Goal: Task Accomplishment & Management: Use online tool/utility

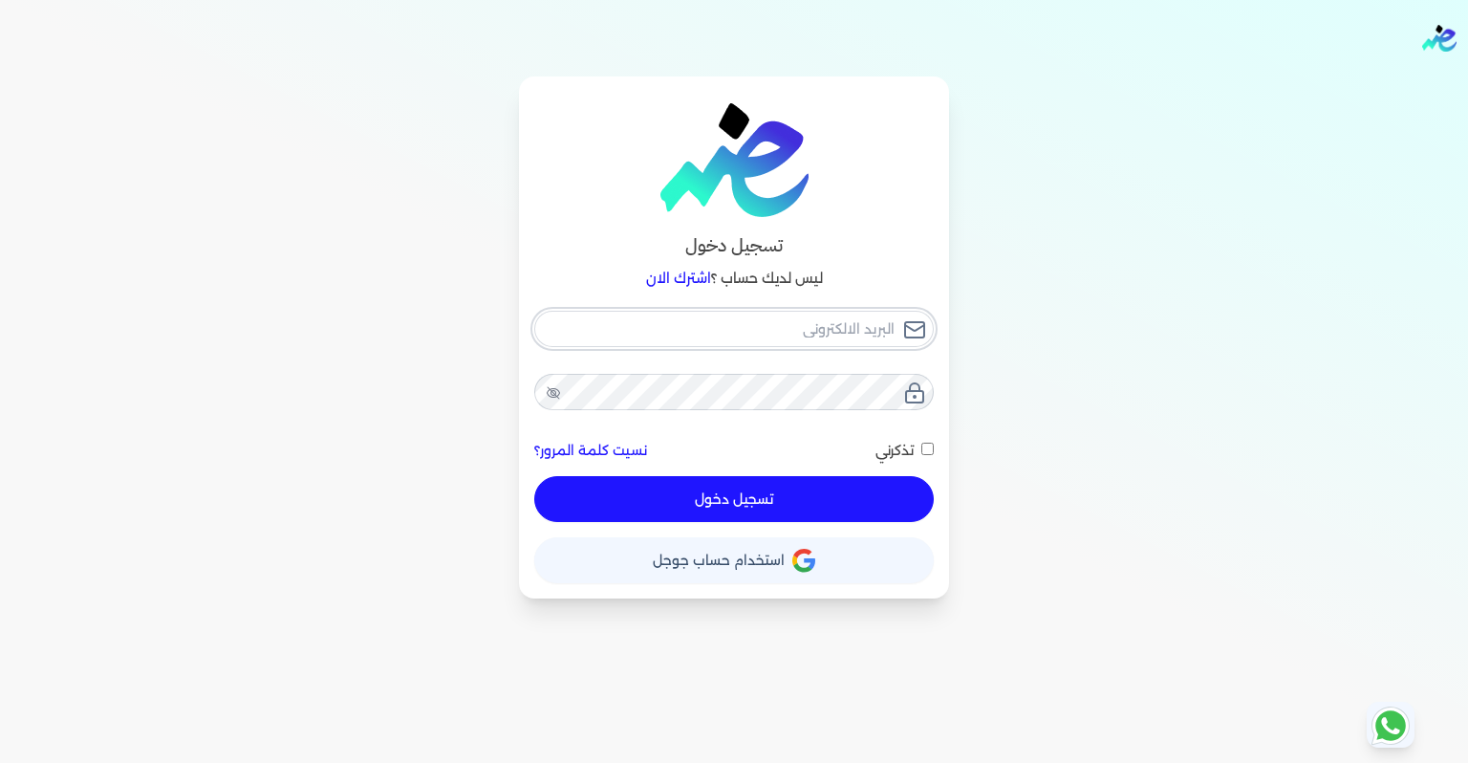
type input "[EMAIL_ADDRESS][DOMAIN_NAME]"
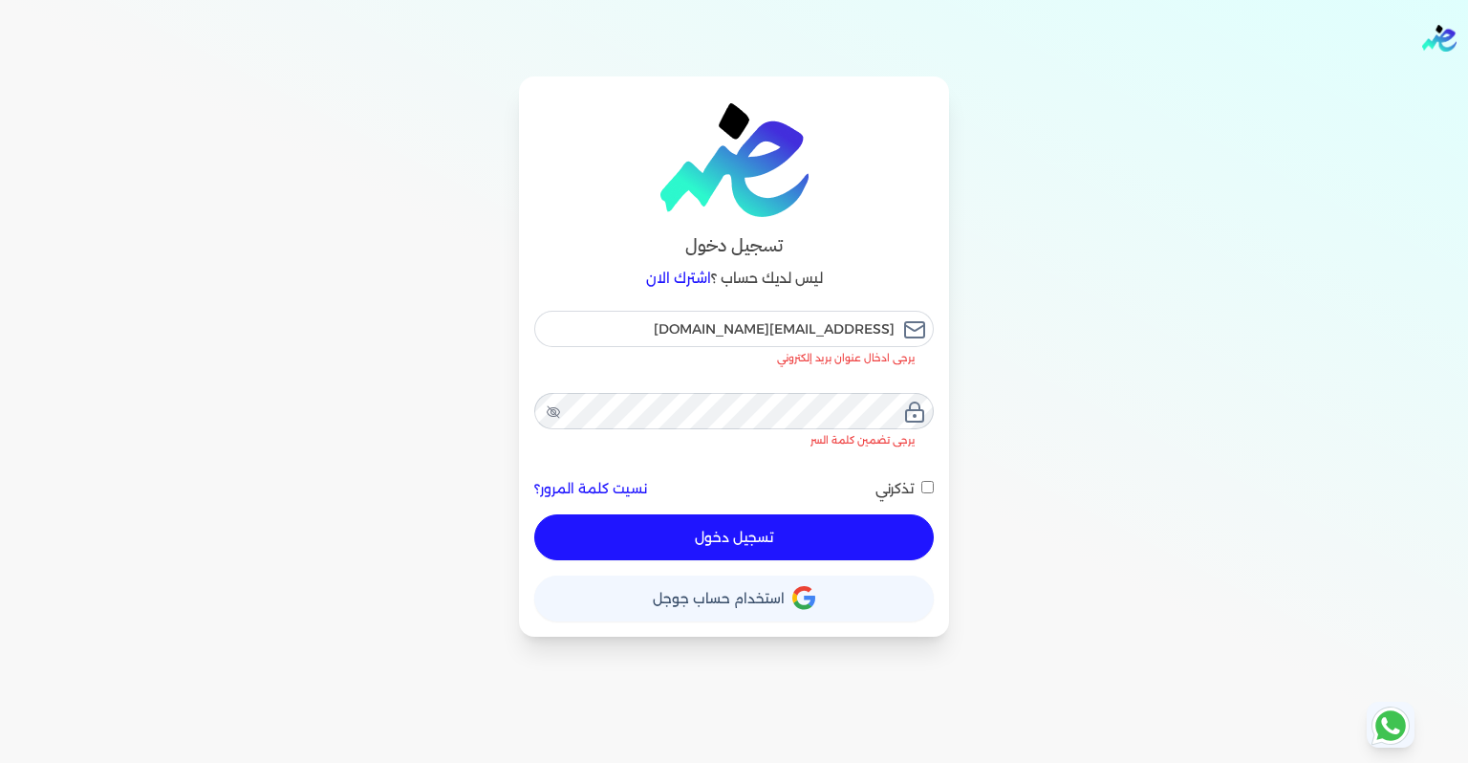
click at [921, 481] on input "تذكرني" at bounding box center [927, 487] width 12 height 12
checkbox input "true"
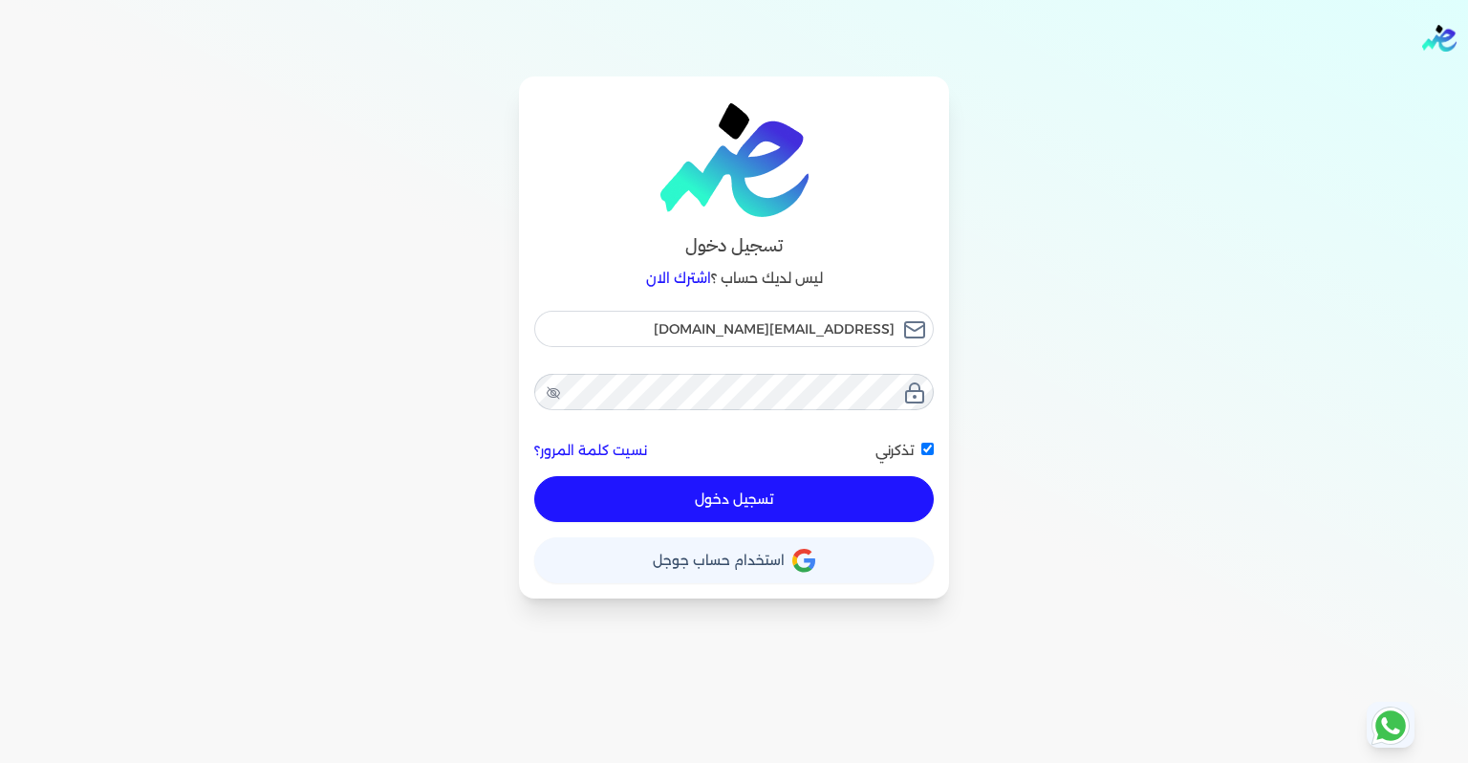
click at [827, 485] on button "تسجيل دخول" at bounding box center [733, 499] width 399 height 46
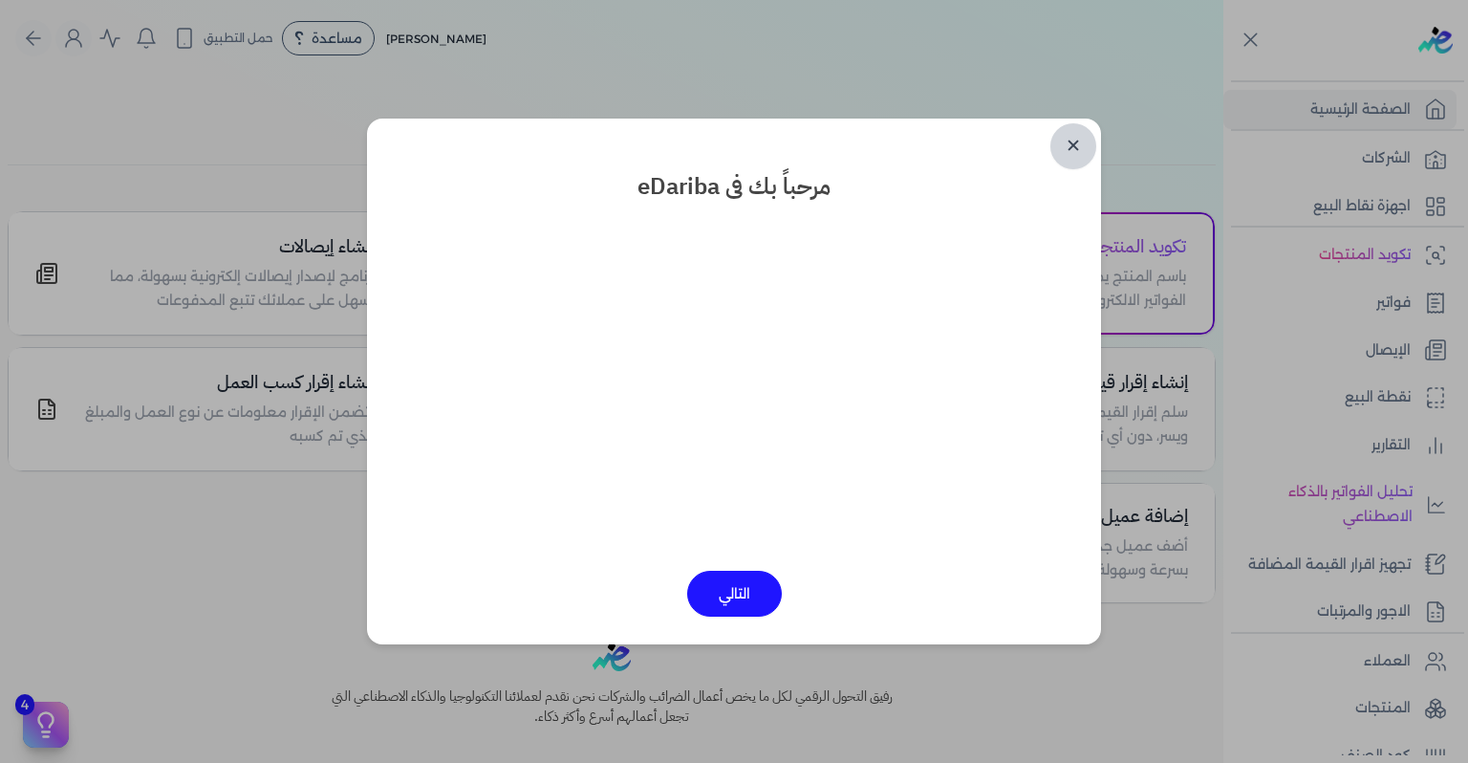
click at [1063, 159] on link "✕" at bounding box center [1073, 146] width 46 height 46
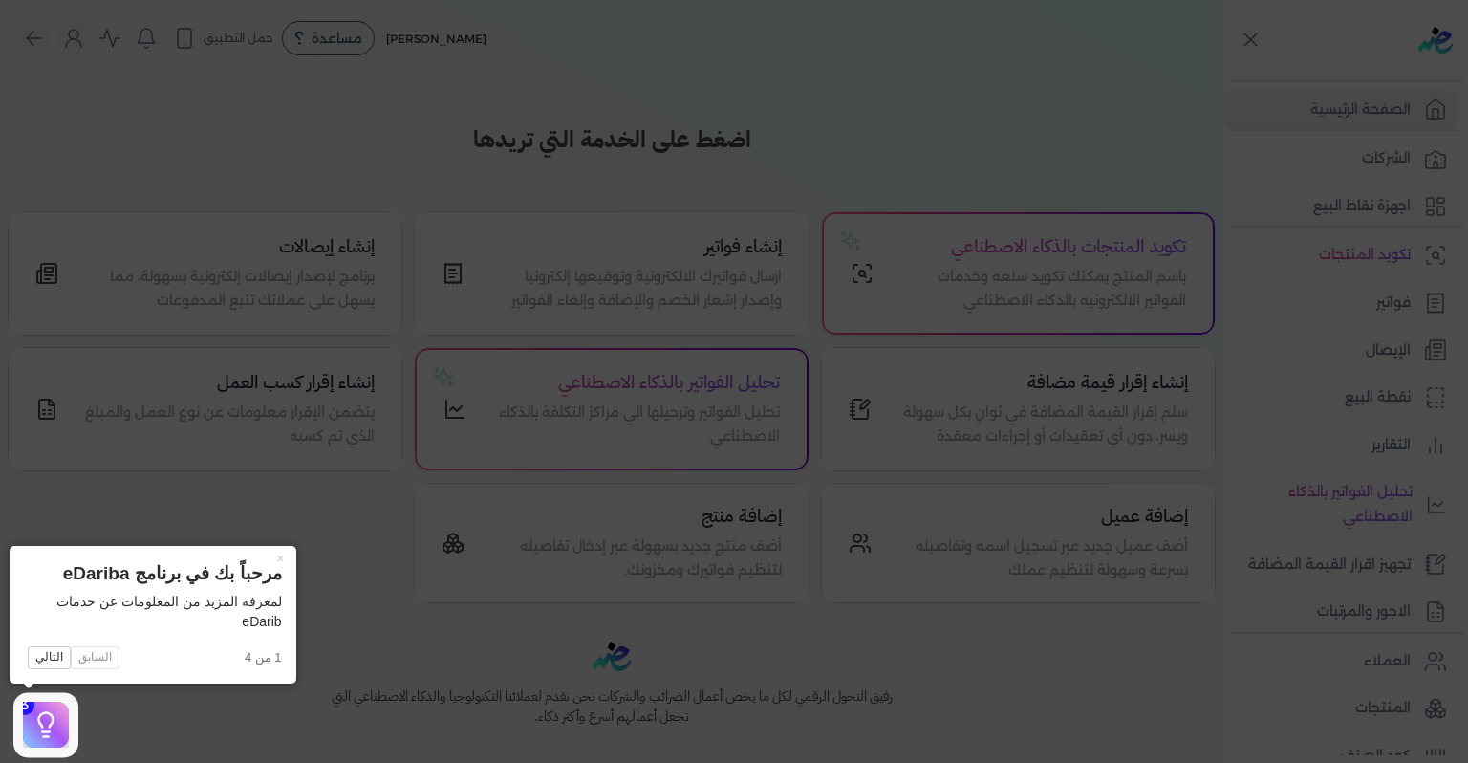
click at [862, 407] on icon at bounding box center [734, 381] width 1468 height 763
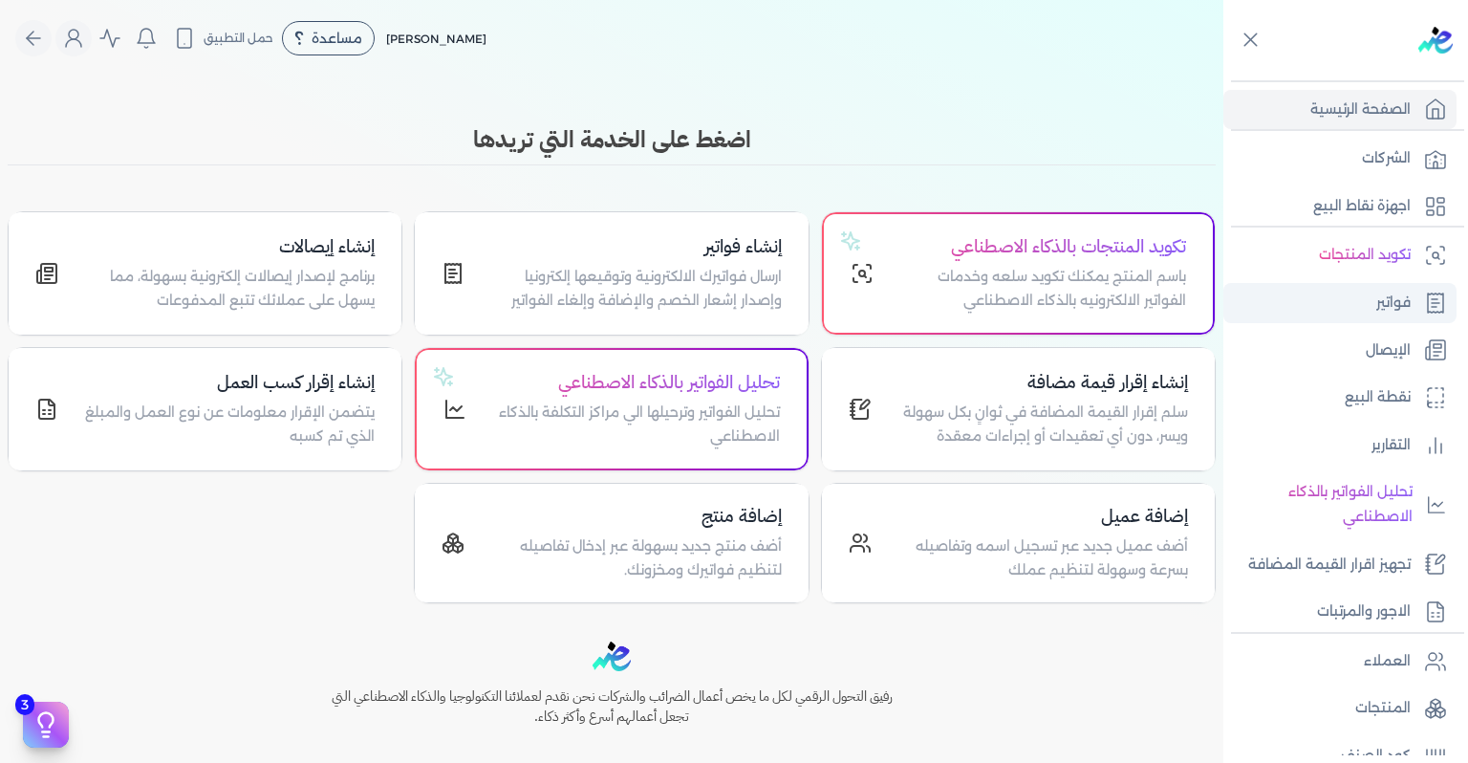
click at [1395, 304] on p "فواتير" at bounding box center [1393, 303] width 34 height 25
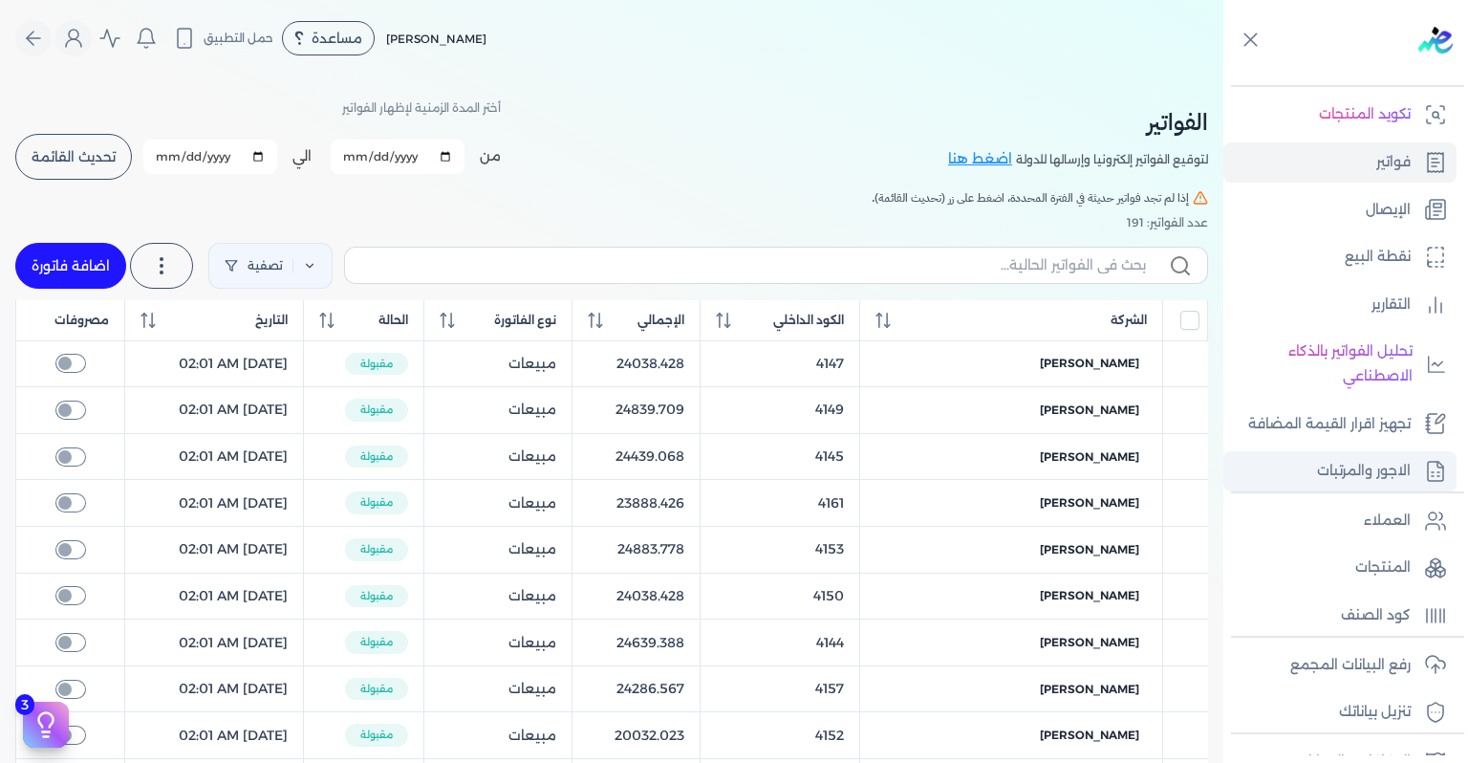
scroll to position [267, 0]
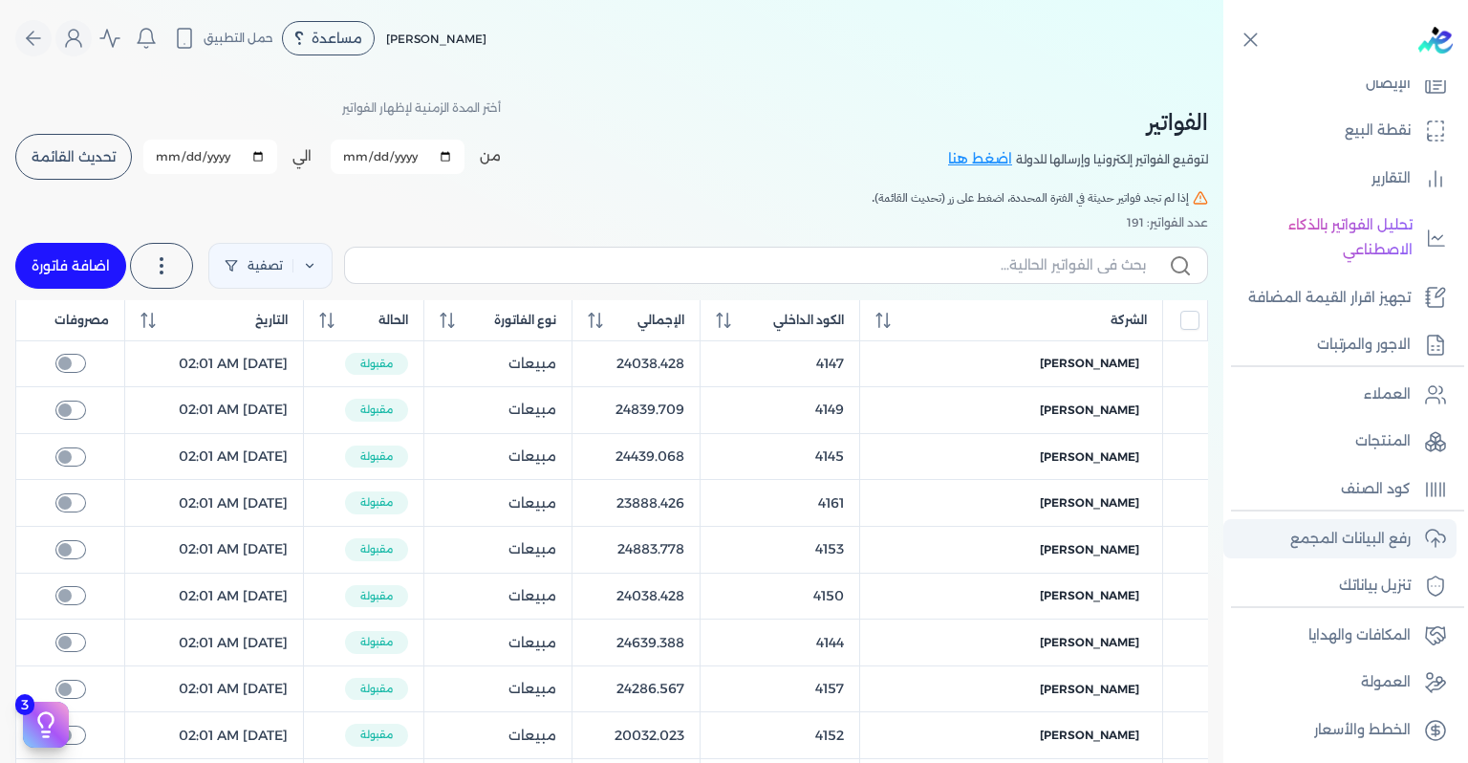
click at [1402, 548] on p "رفع البيانات المجمع" at bounding box center [1350, 539] width 120 height 25
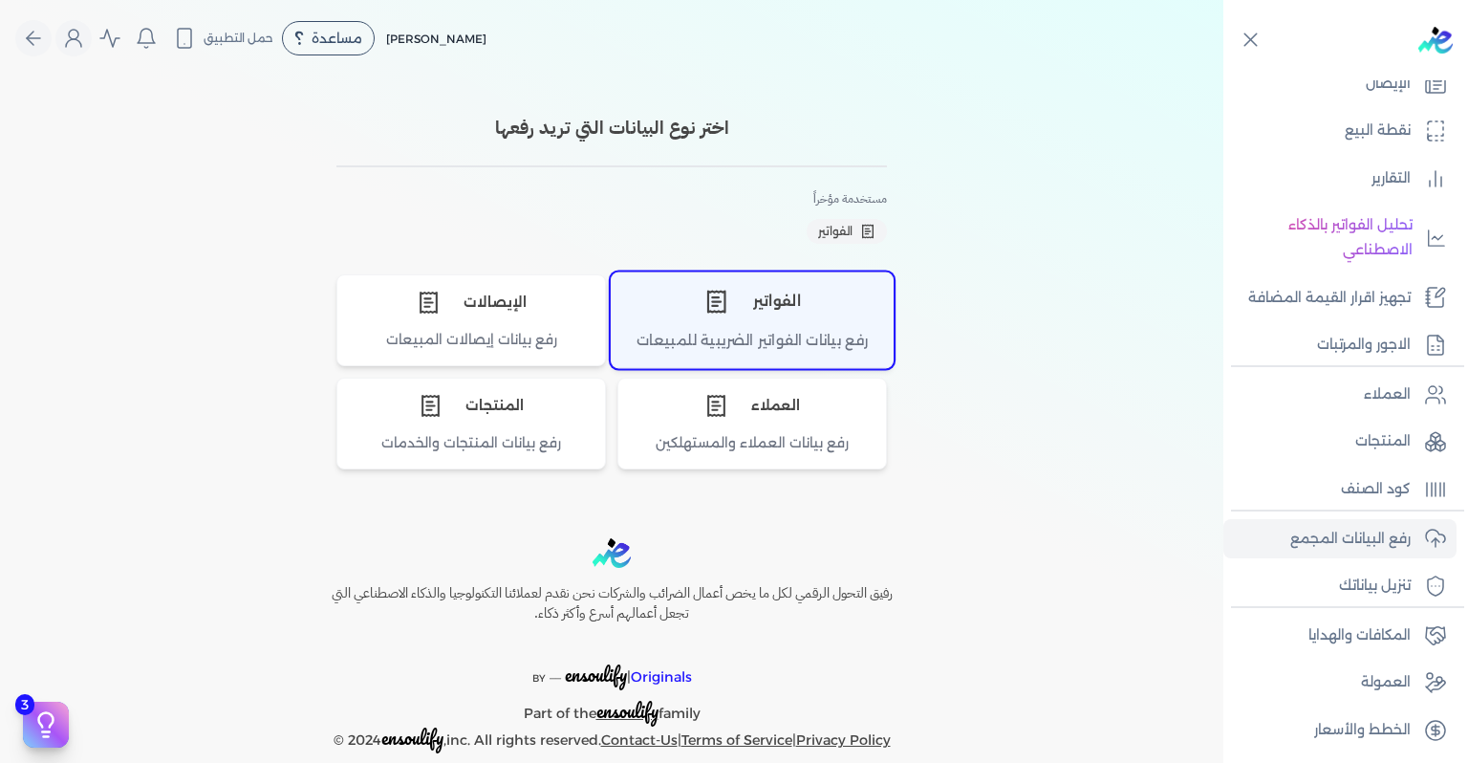
click at [713, 296] on icon "اختر نوع الفواتير" at bounding box center [715, 301] width 17 height 21
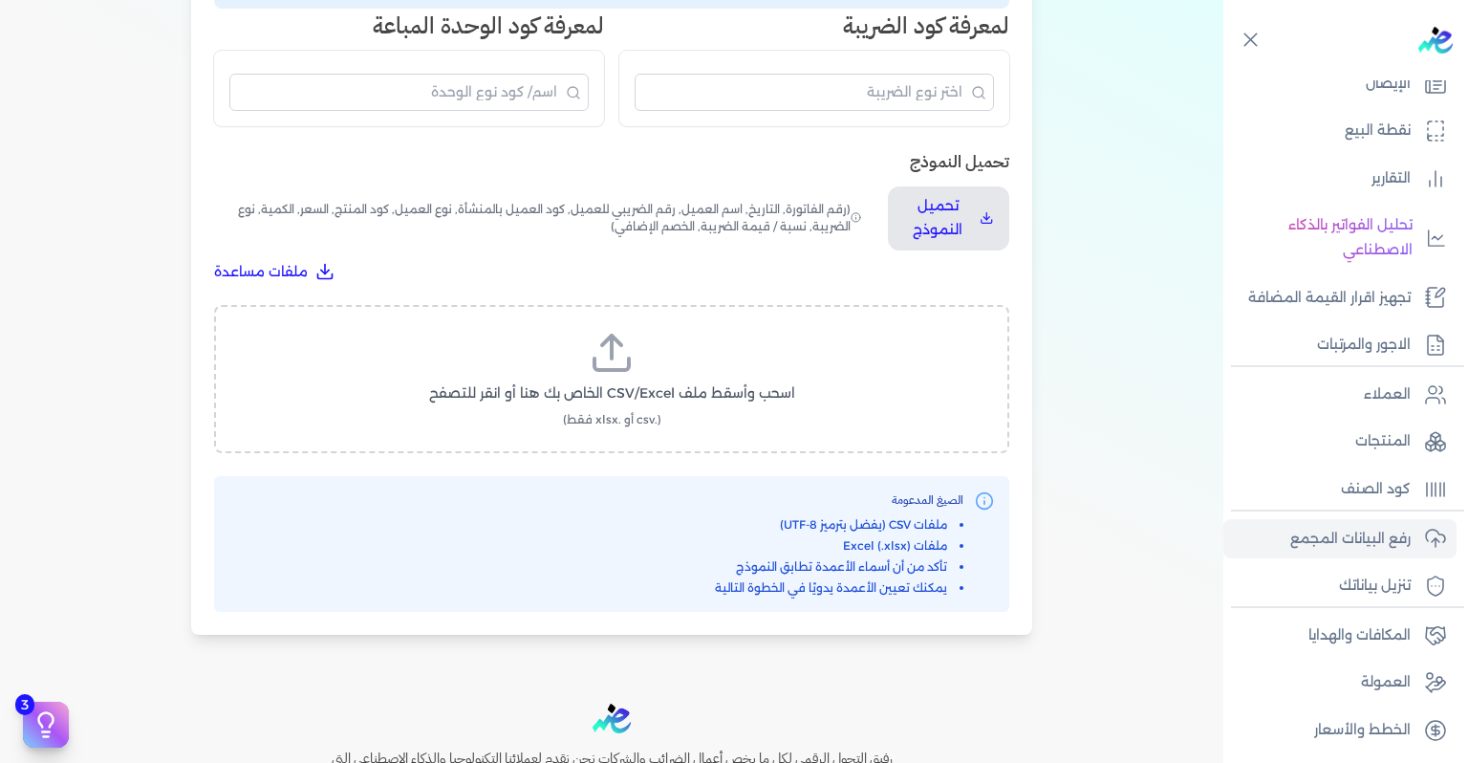
scroll to position [329, 0]
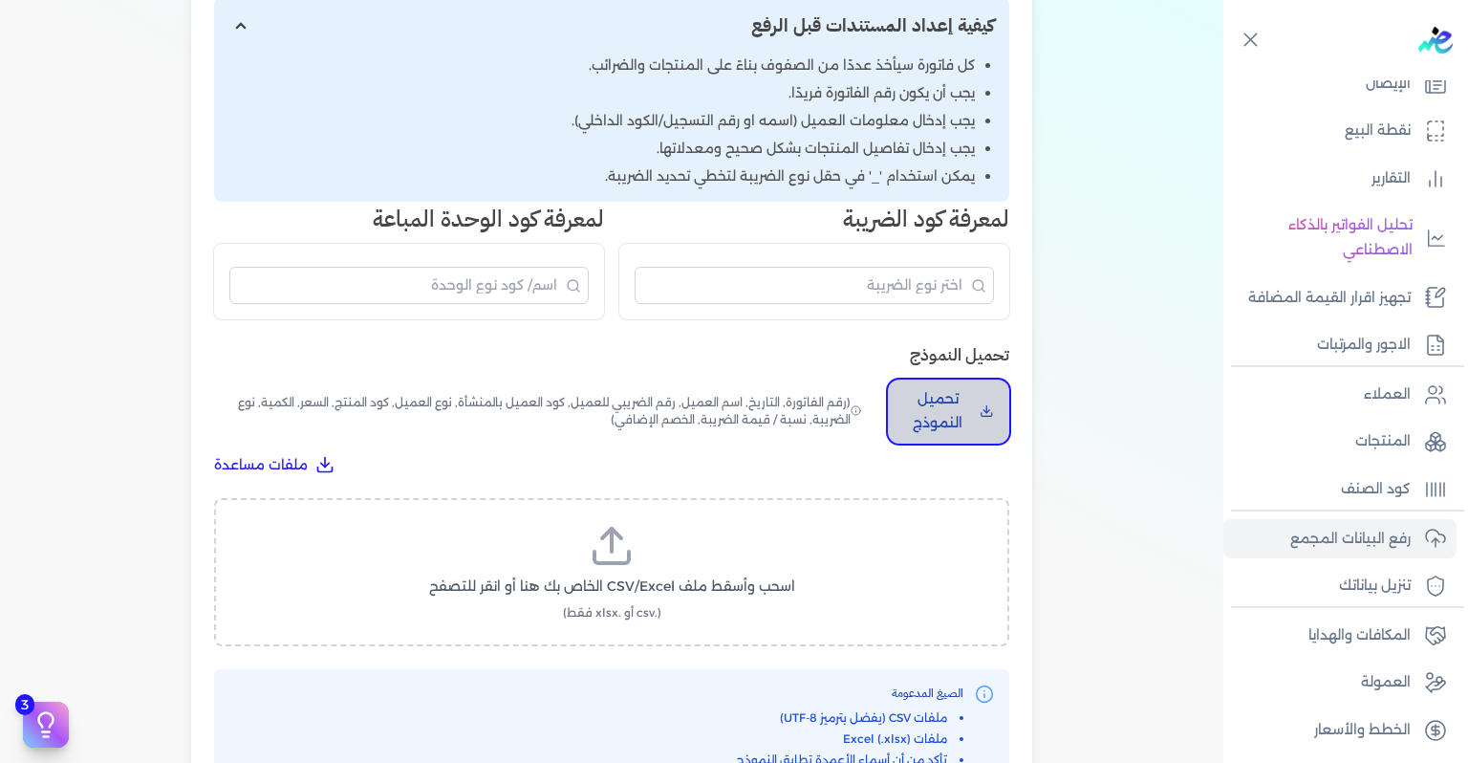
click at [959, 406] on p "تحميل النموذج" at bounding box center [937, 411] width 69 height 49
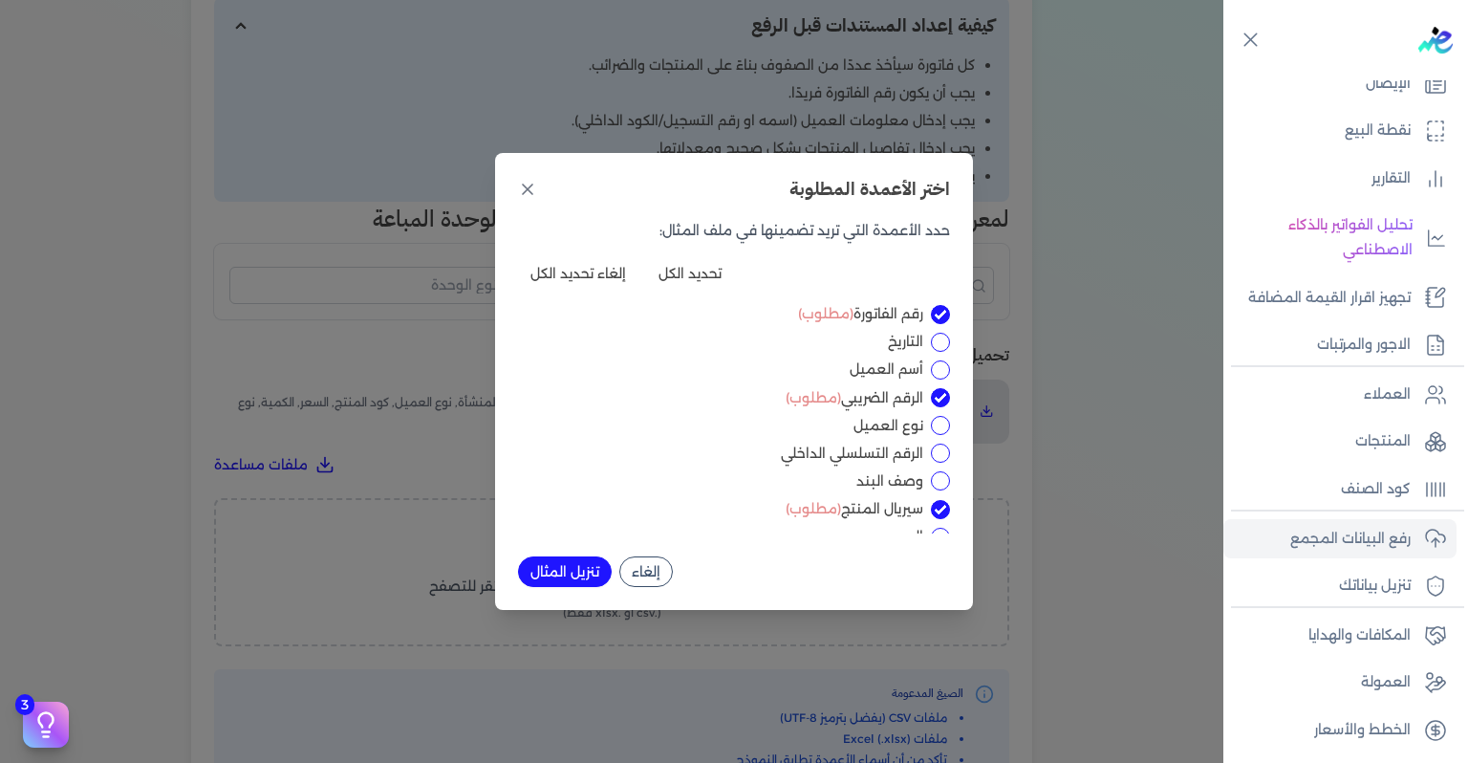
click at [650, 557] on button "إلغاء" at bounding box center [646, 571] width 54 height 31
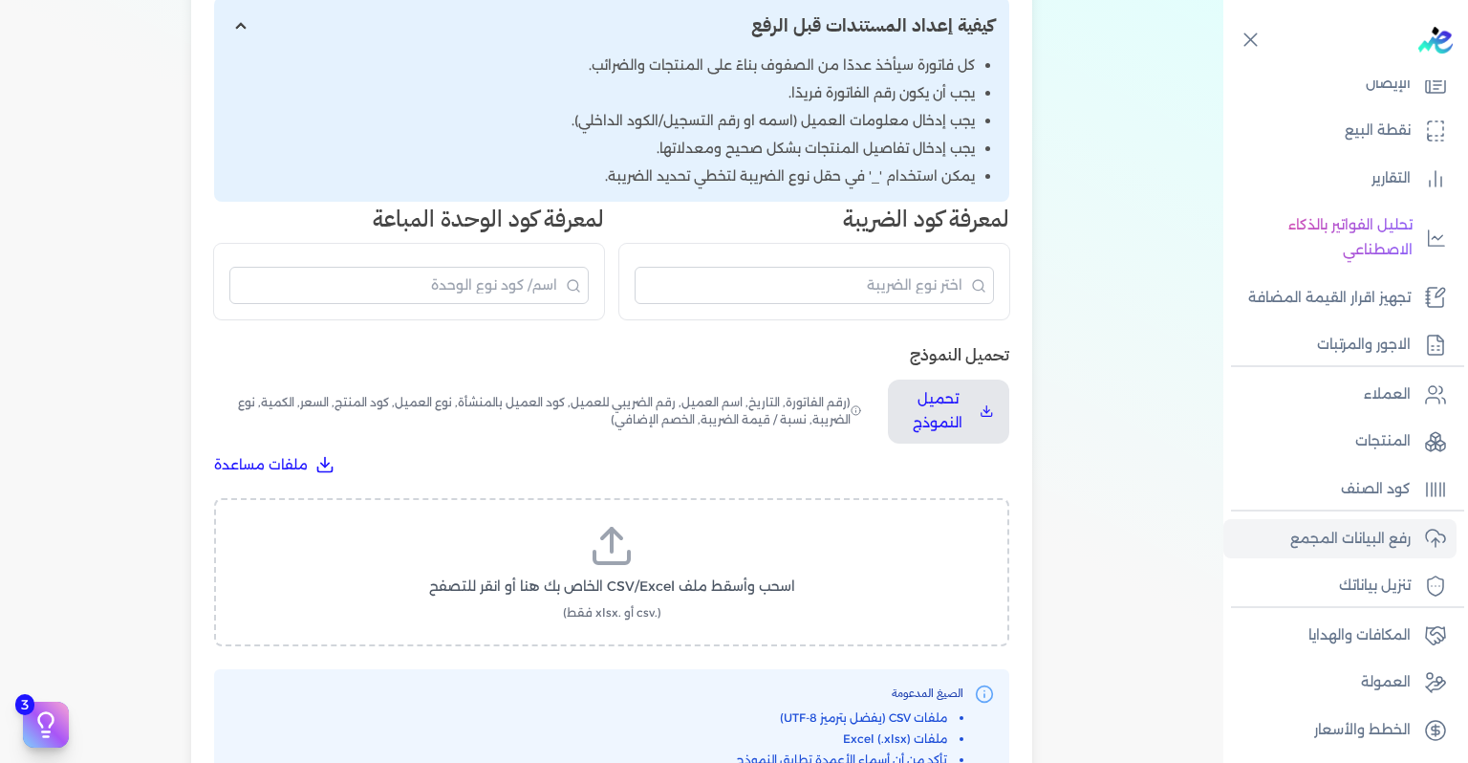
click at [649, 576] on span "اسحب وأسقط ملف CSV/Excel الخاص بك هنا أو انقر للتصفح" at bounding box center [612, 586] width 366 height 20
click at [0, 0] on input "اسحب وأسقط ملف CSV/Excel الخاص بك هنا أو انقر للتصفح (.csv أو .xlsx فقط)" at bounding box center [0, 0] width 0 height 0
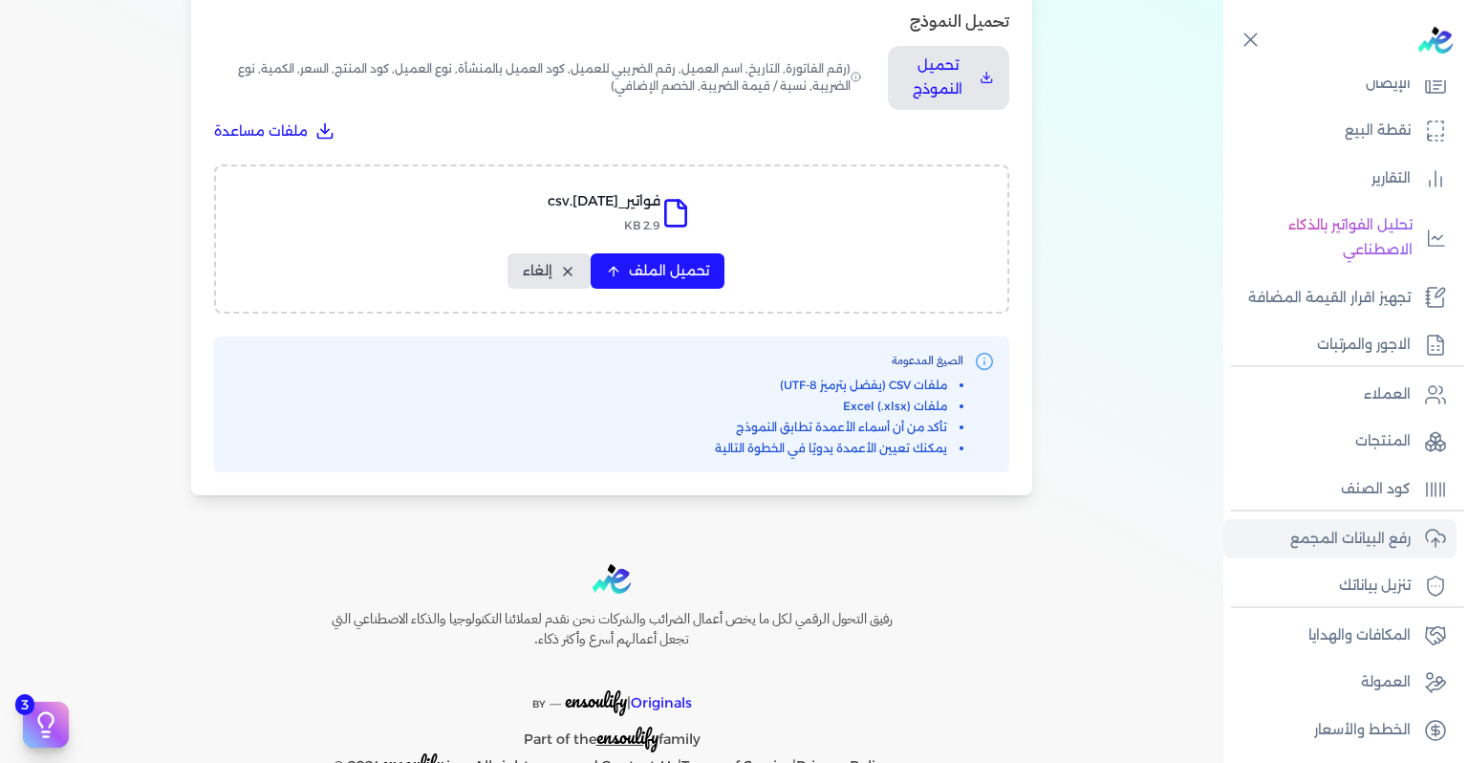
scroll to position [711, 0]
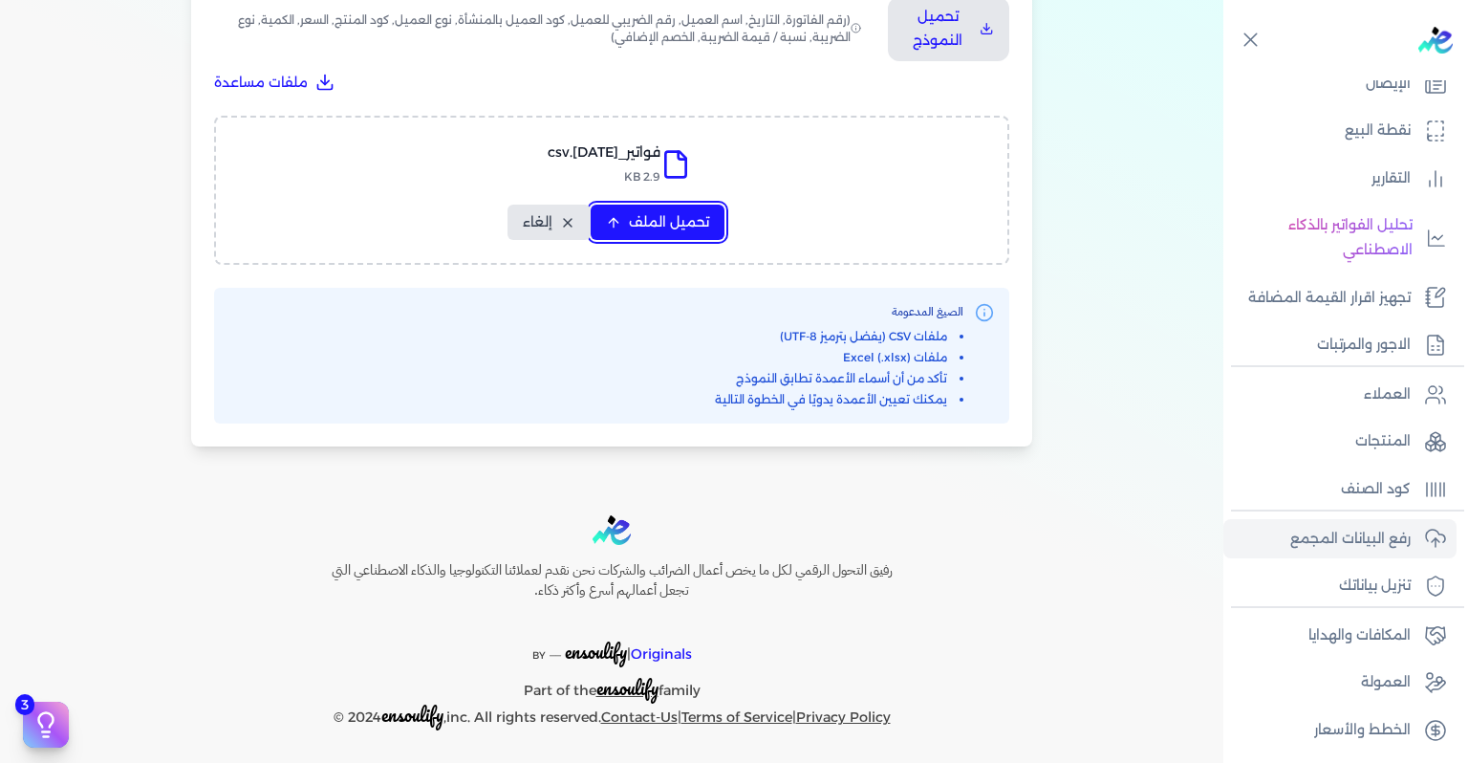
click at [646, 231] on button "تحميل الملف" at bounding box center [658, 222] width 134 height 35
select select "رقم الفاتورة"
select select "التاريخ"
select select "أسم العميل"
select select "الرقم الضريبي"
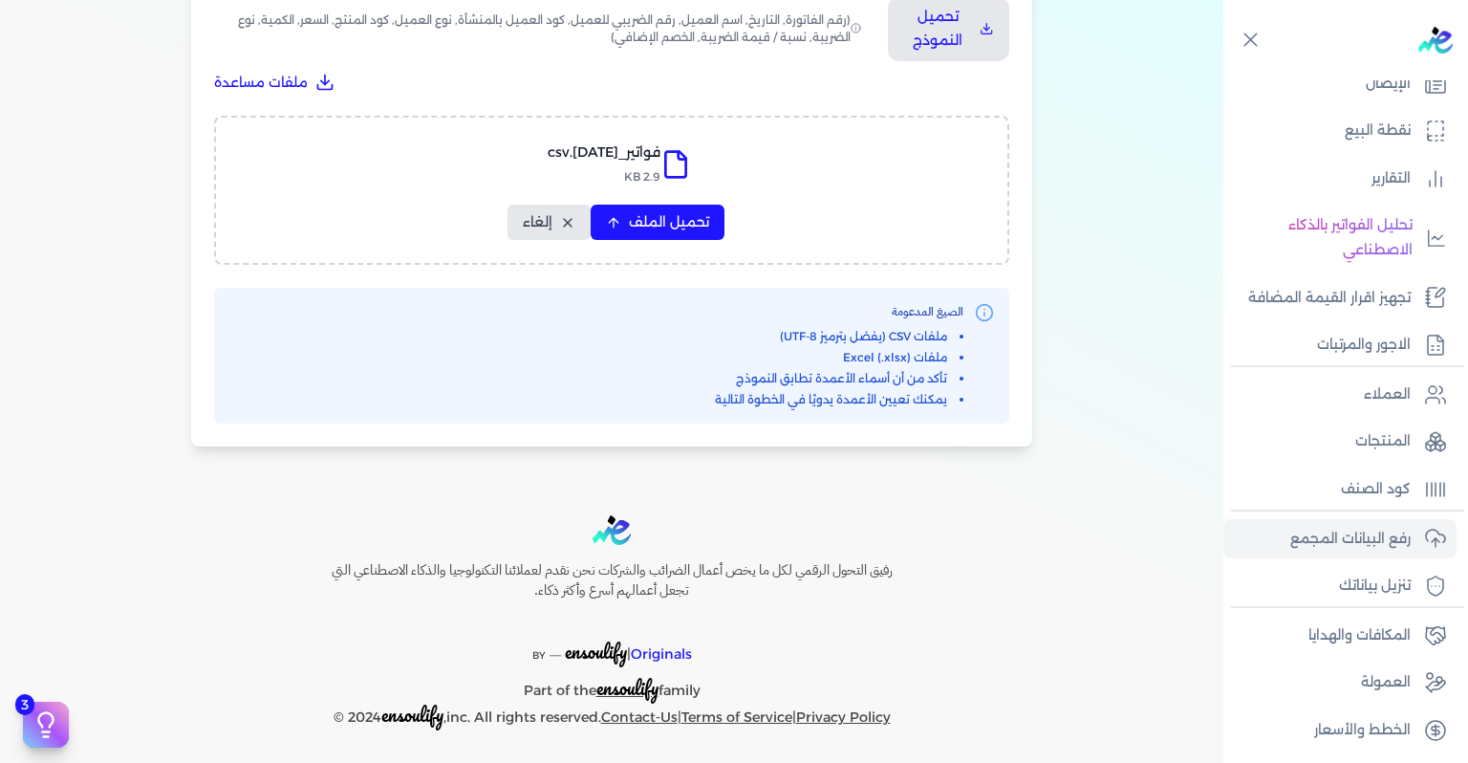
select select "نوع العميل"
select select "سيريال المنتج"
select select "السعر"
select select "الكمية"
select select "نوع الضريبة"
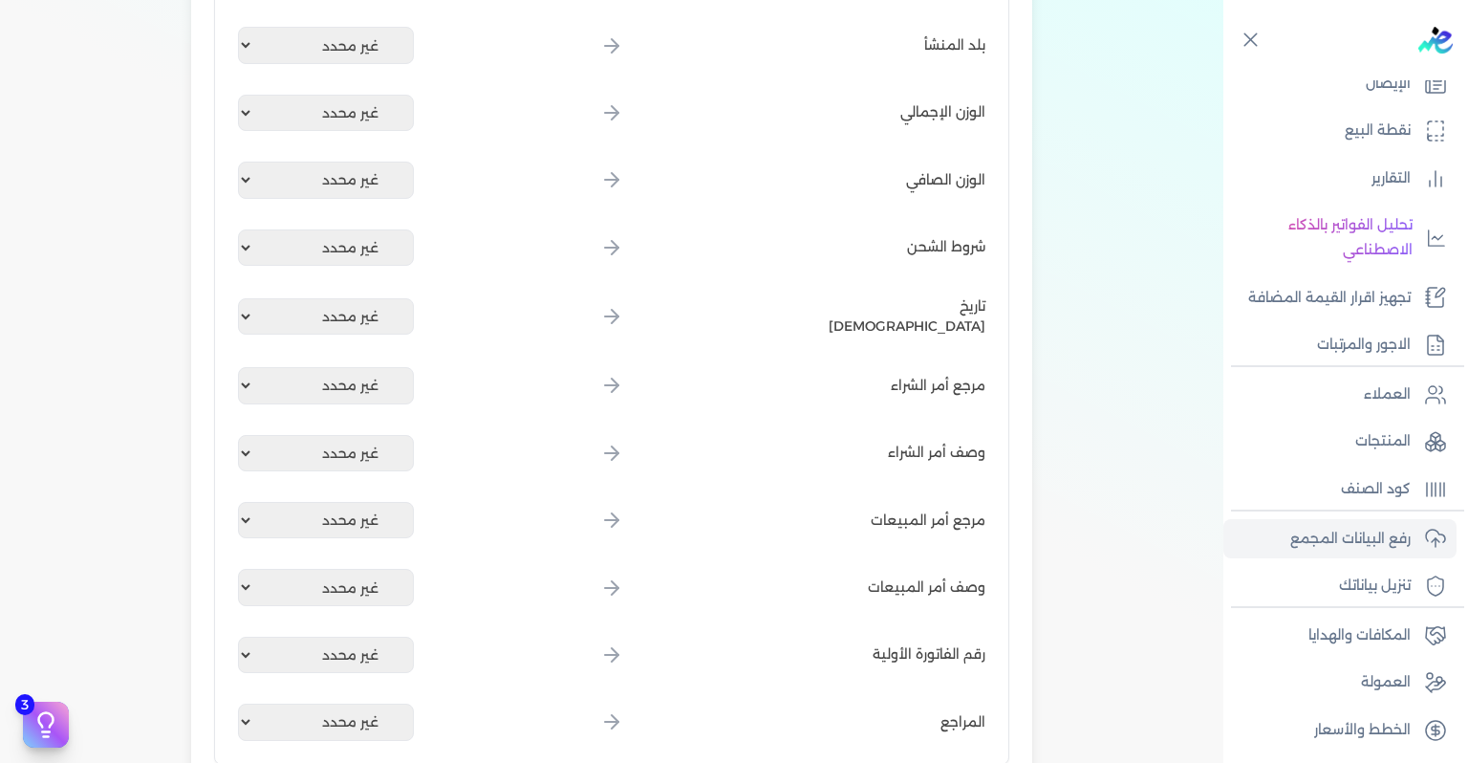
scroll to position [2373, 0]
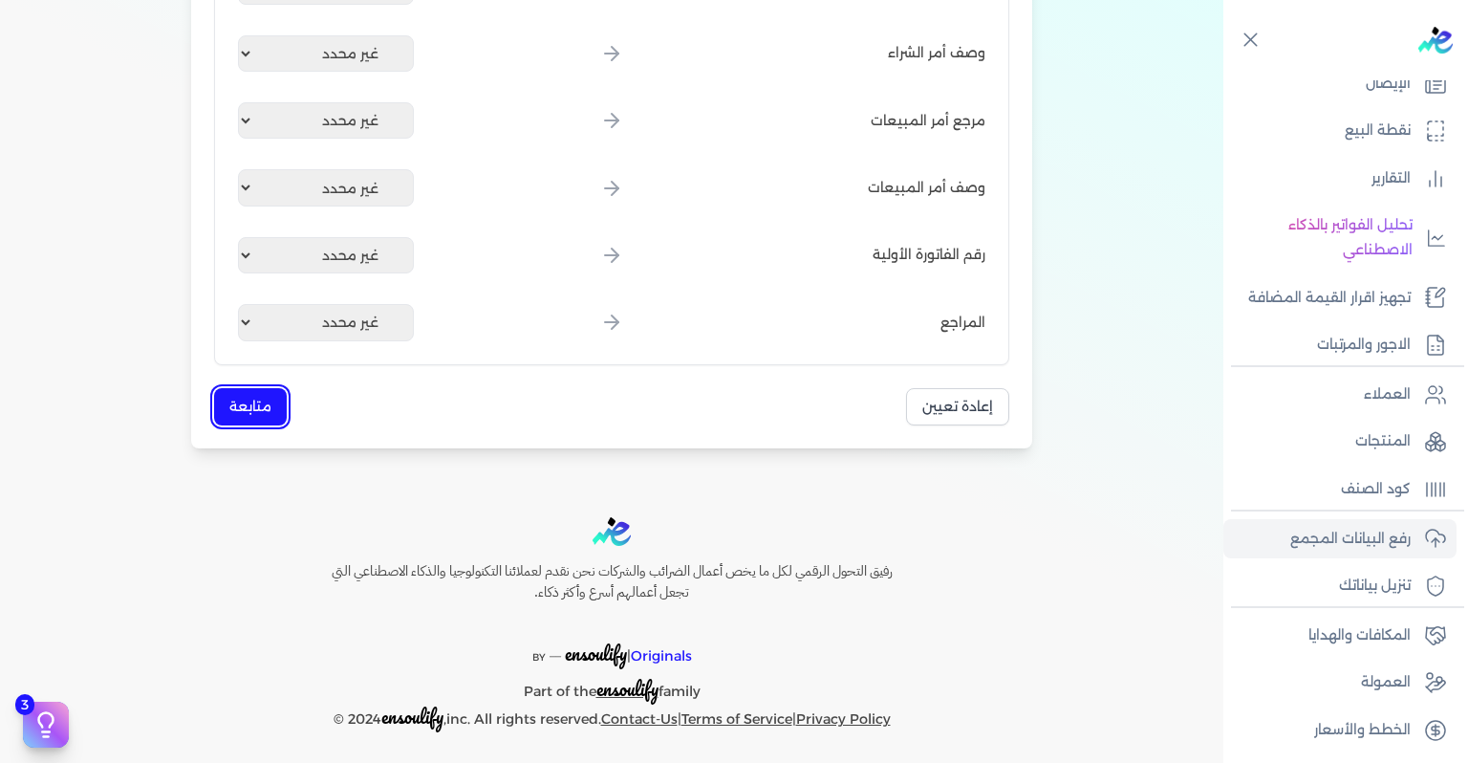
click at [252, 398] on button "متابعة" at bounding box center [250, 406] width 73 height 37
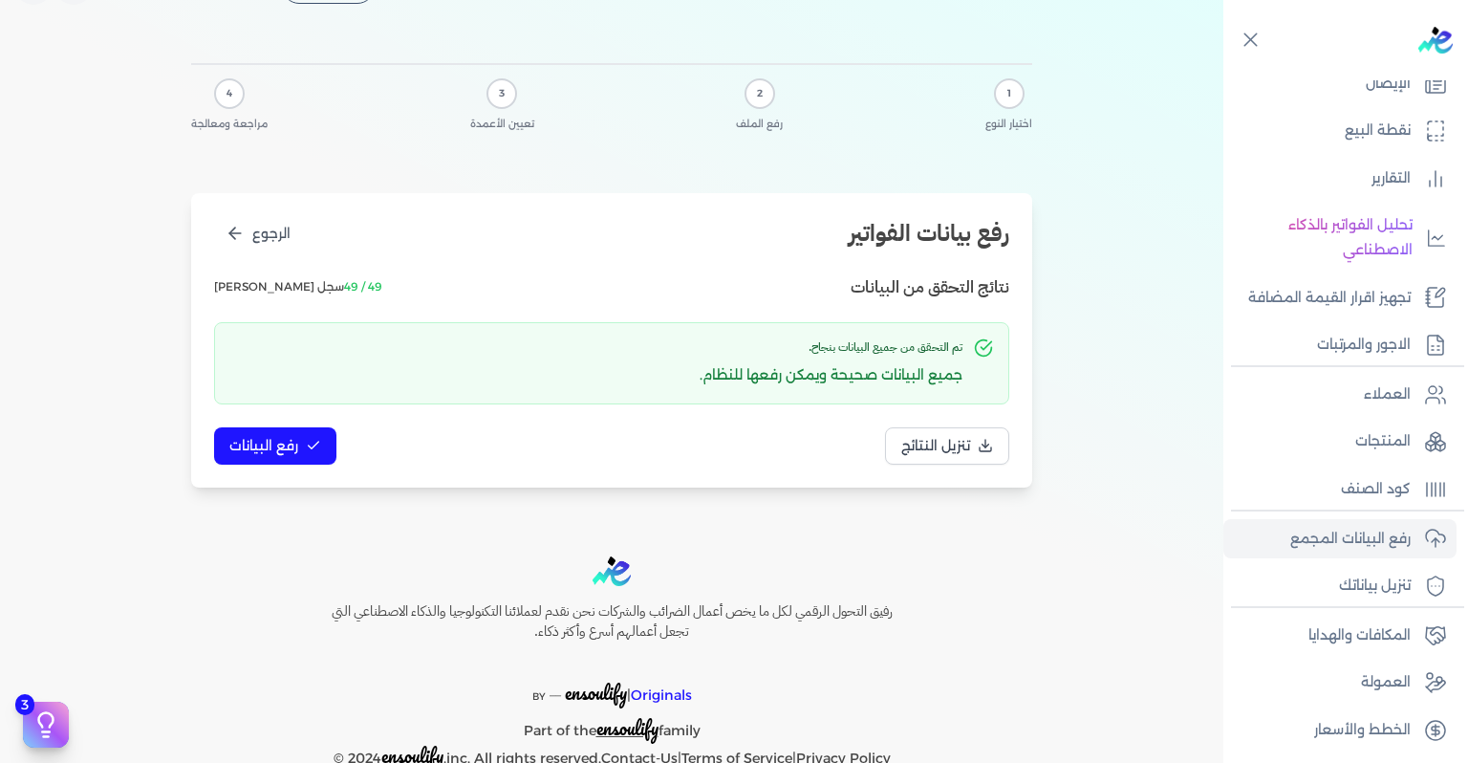
scroll to position [95, 0]
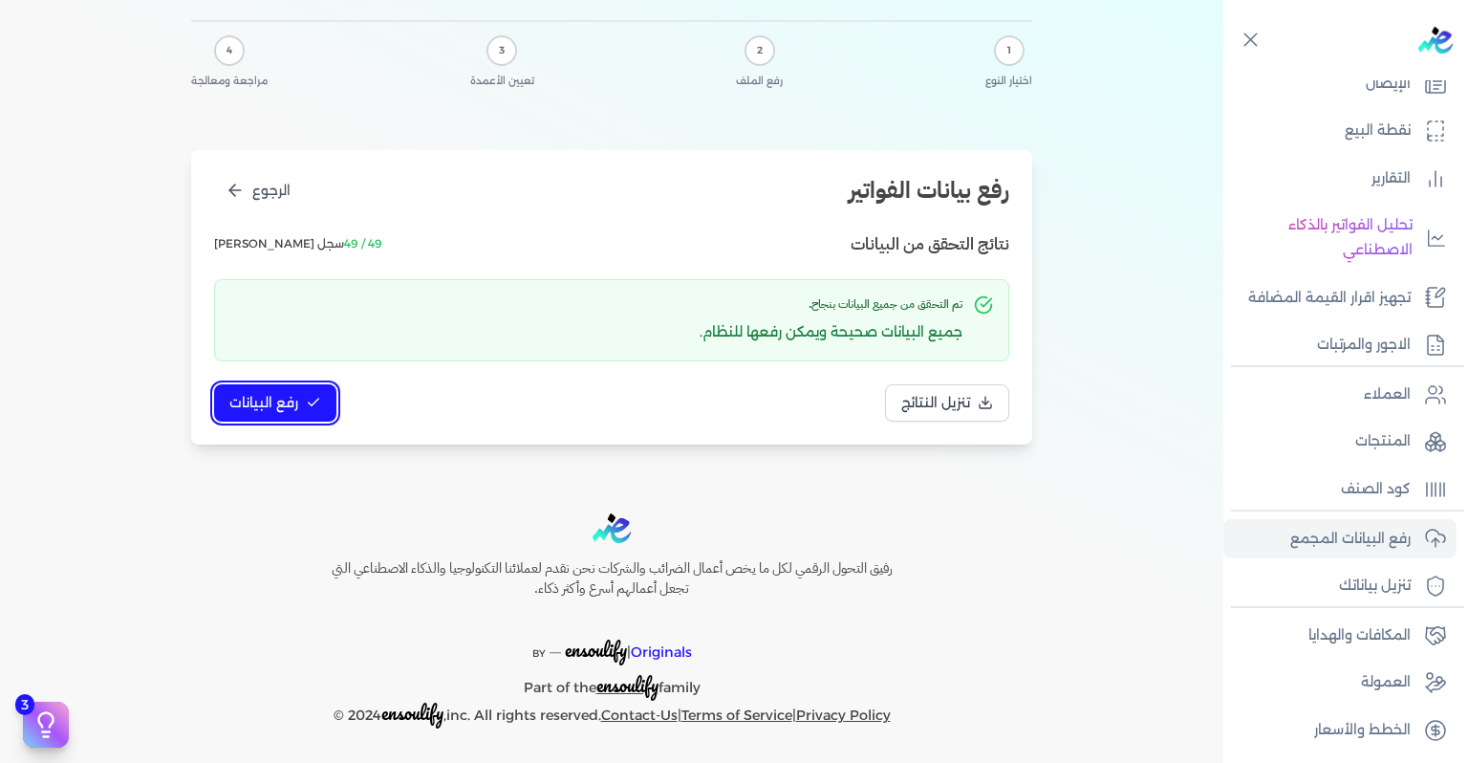
click at [315, 391] on button "رفع البيانات" at bounding box center [275, 402] width 122 height 37
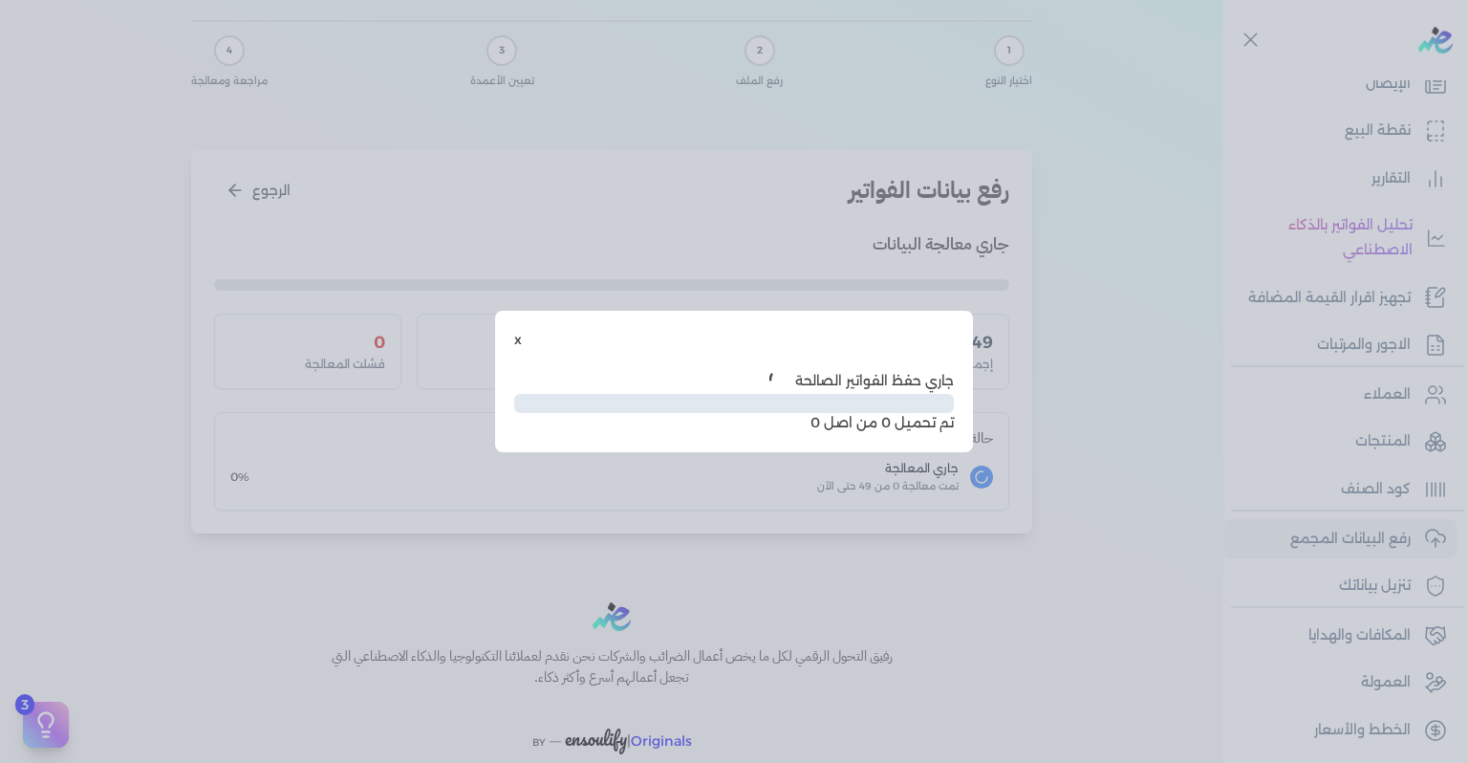
scroll to position [0, 0]
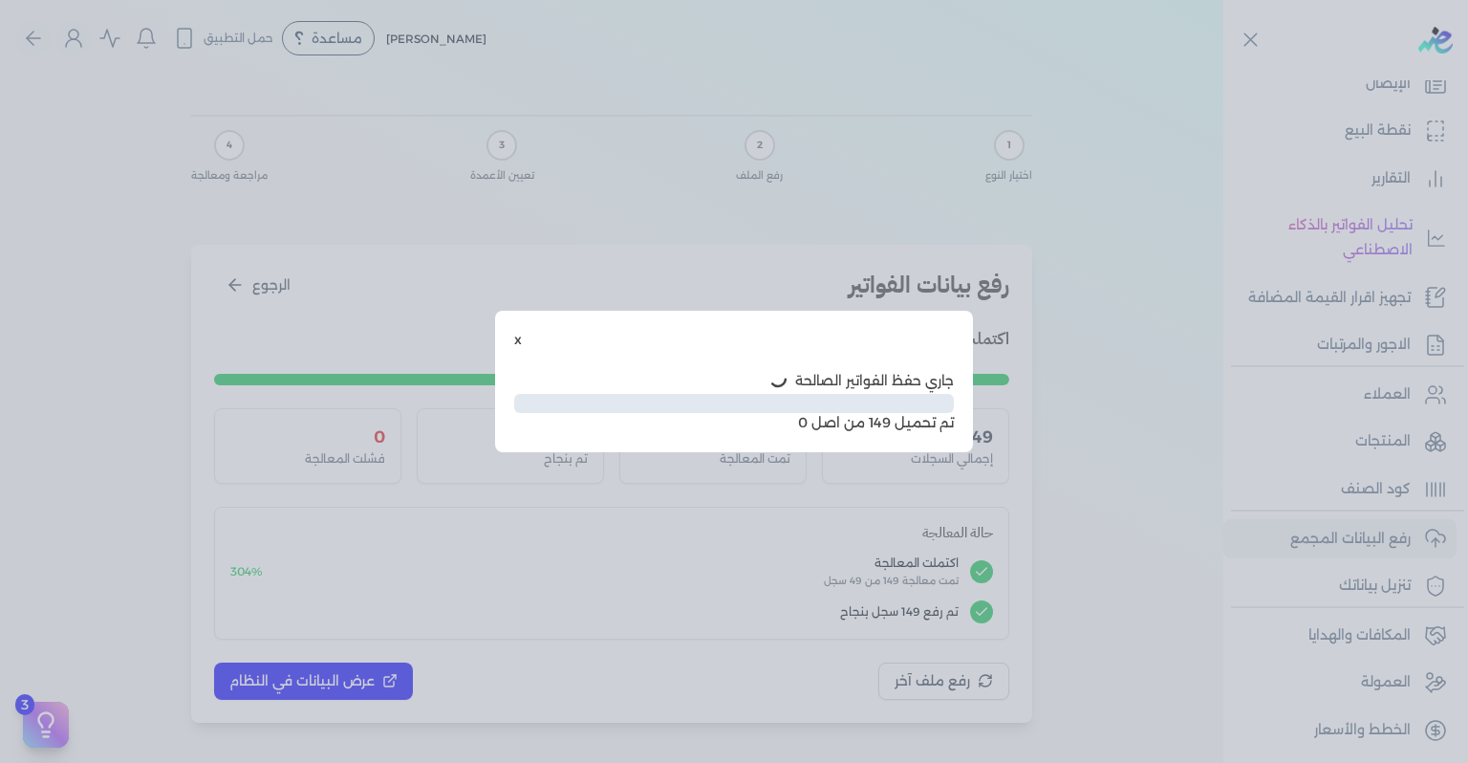
click at [313, 678] on div "x جاري حفظ الفواتير الصالحة Infinity% تم تحميل 149 من اصل 0" at bounding box center [734, 381] width 1468 height 763
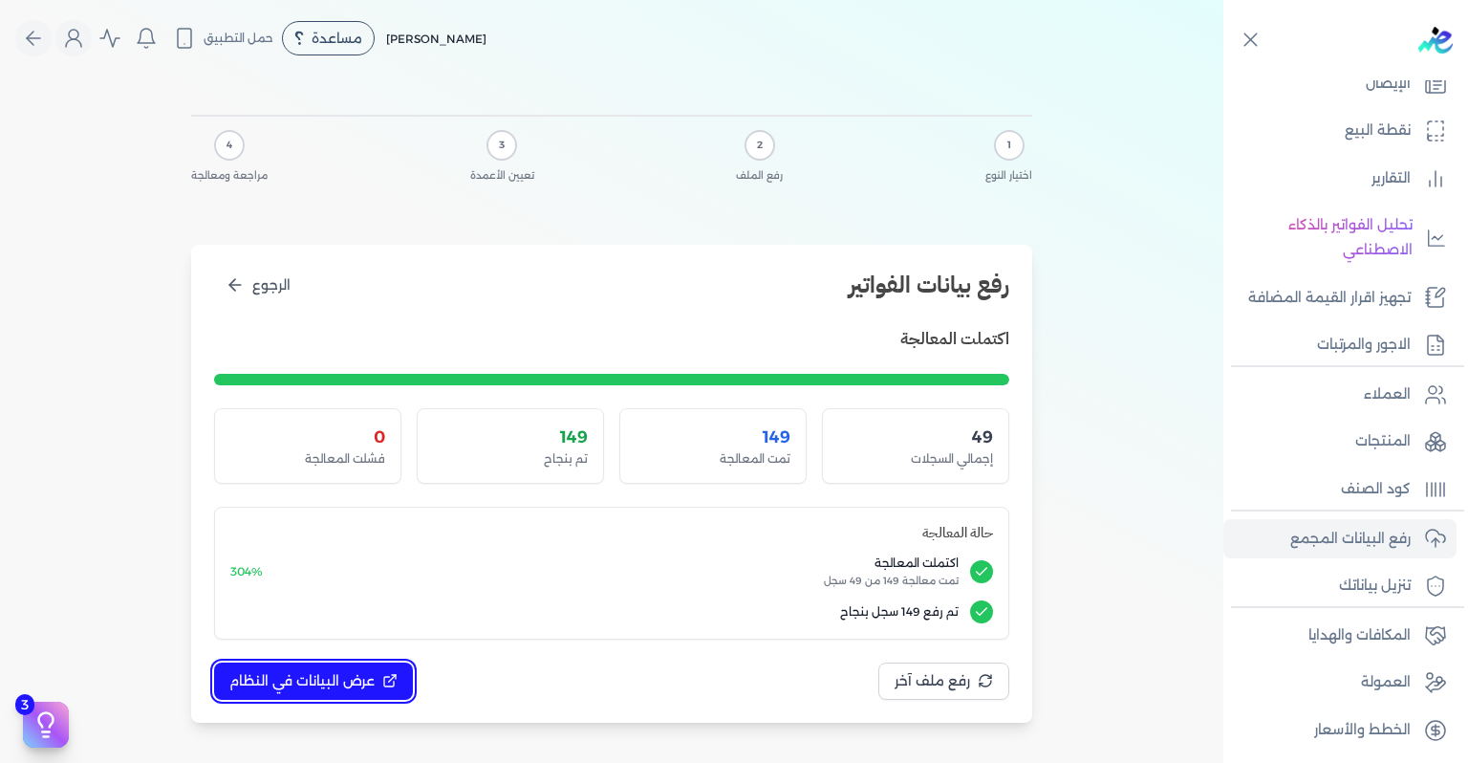
click at [382, 675] on button "عرض البيانات في النظام" at bounding box center [313, 680] width 199 height 37
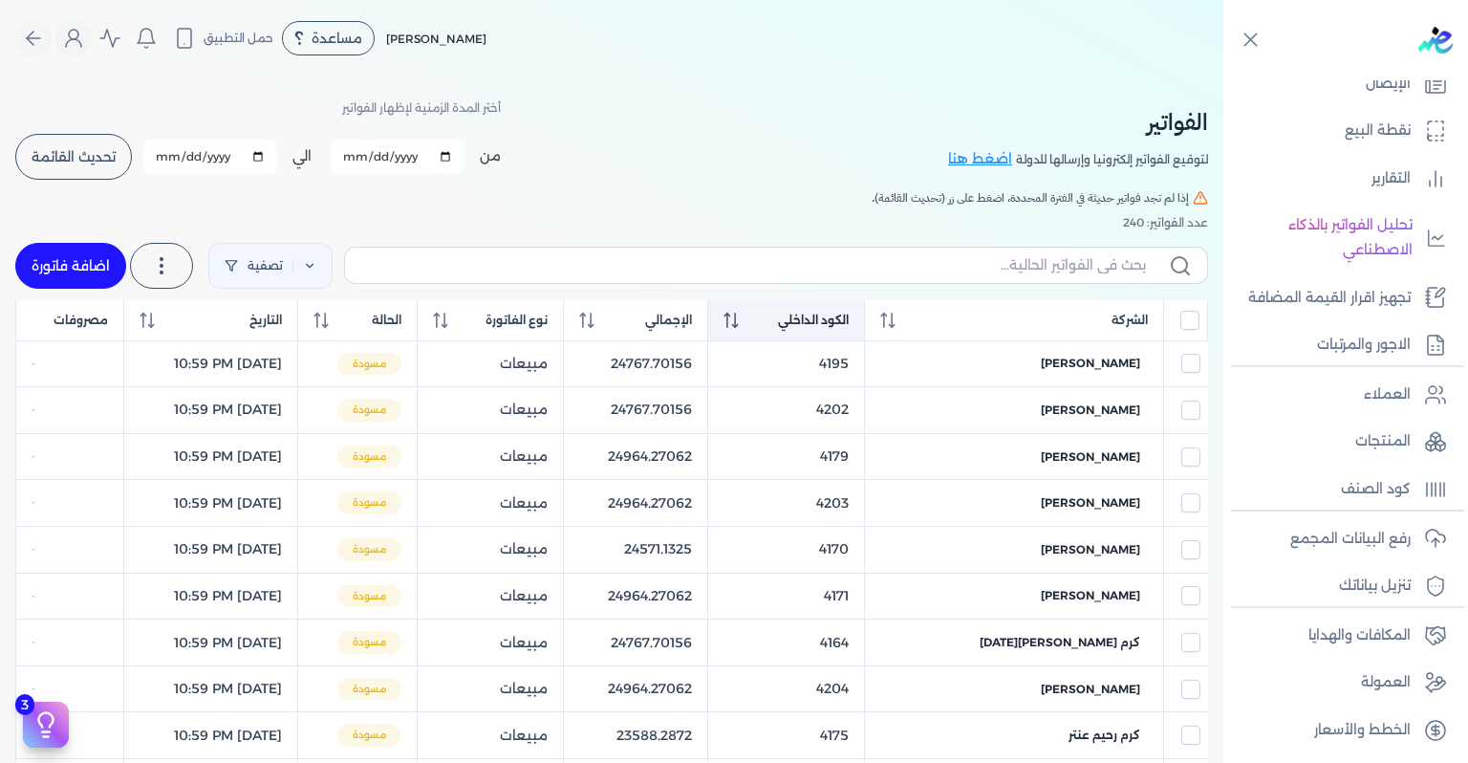
click at [849, 321] on span "الكود الداخلي" at bounding box center [813, 320] width 71 height 17
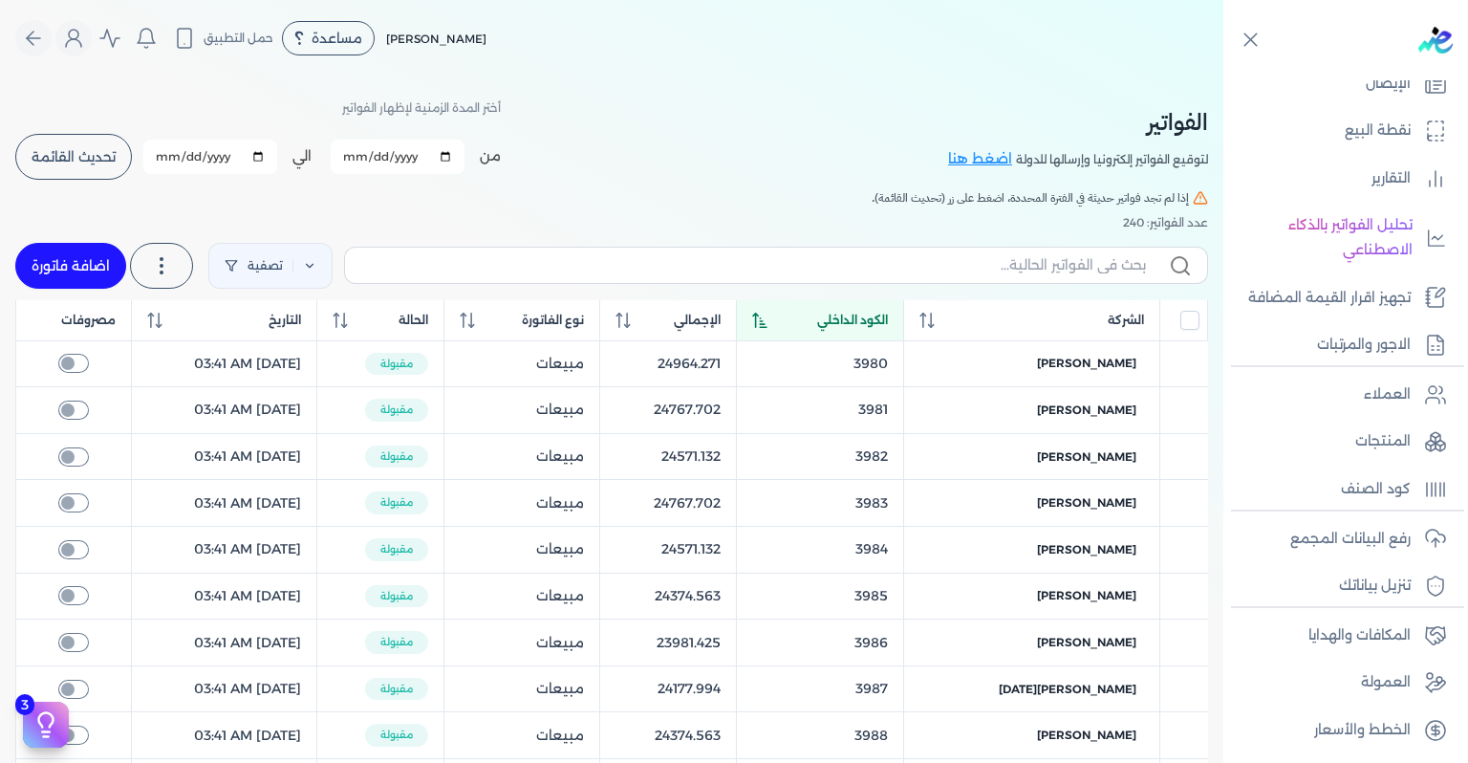
click at [881, 321] on span "الكود الداخلي" at bounding box center [852, 320] width 71 height 17
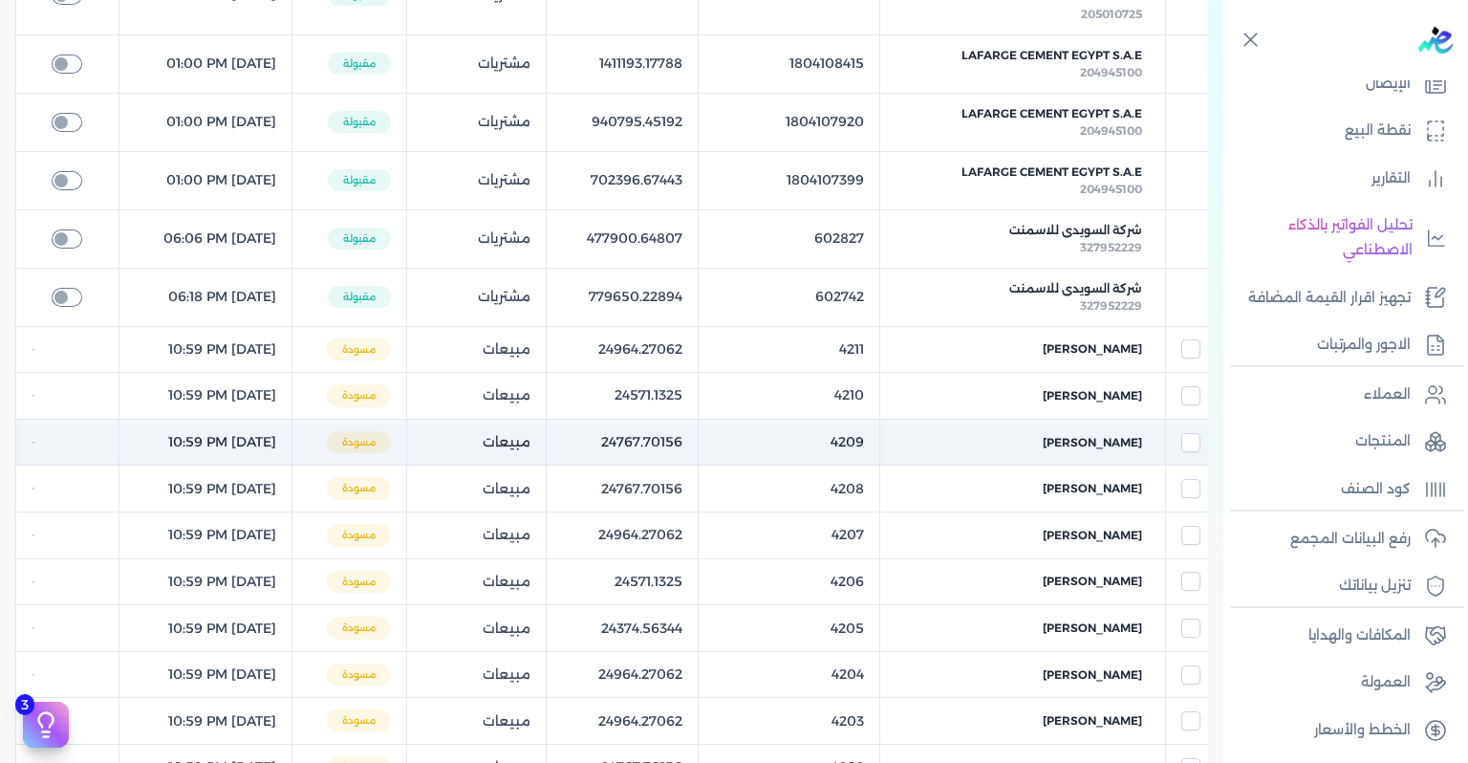
scroll to position [956, 0]
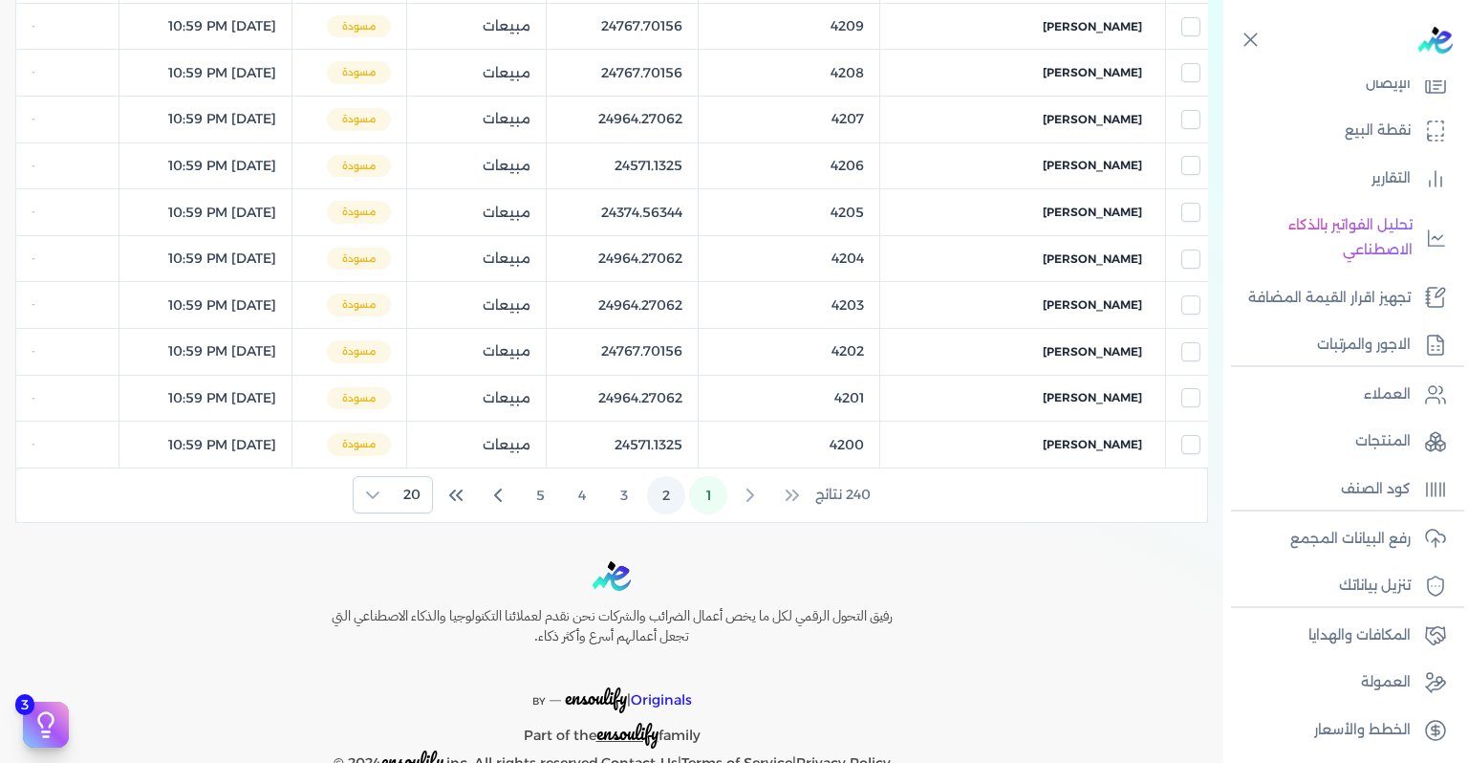
click at [673, 486] on button "2" at bounding box center [666, 495] width 38 height 38
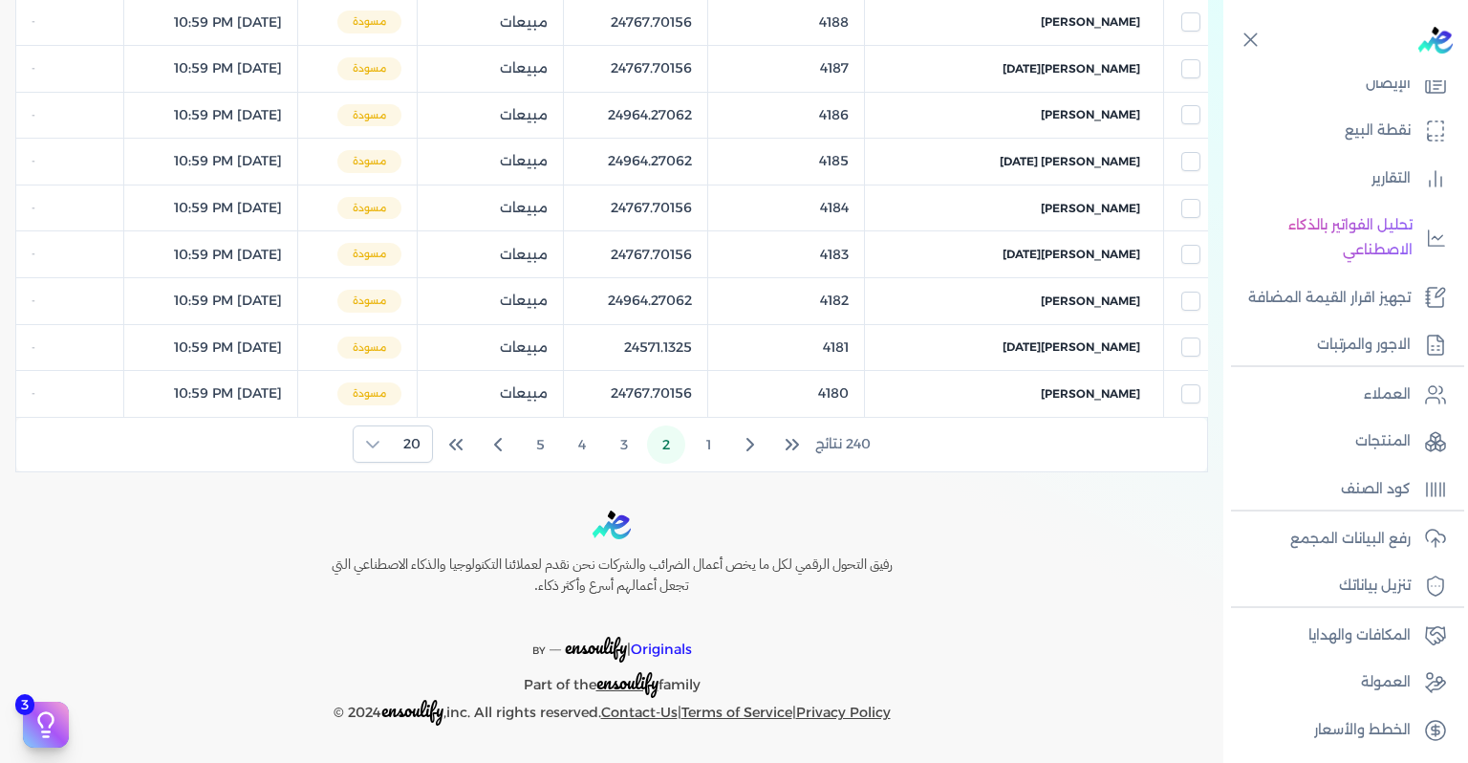
scroll to position [846, 0]
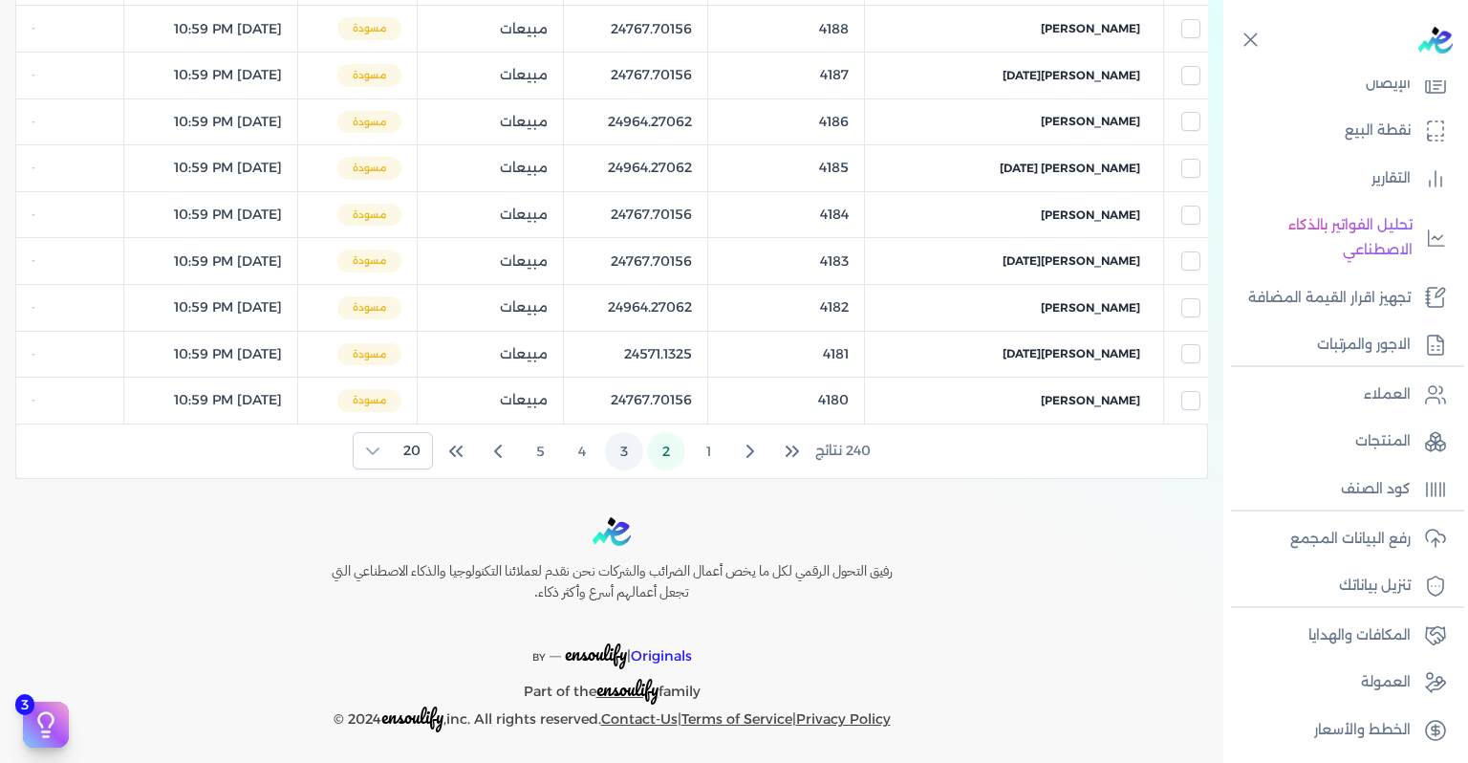
click at [625, 446] on button "3" at bounding box center [624, 451] width 38 height 38
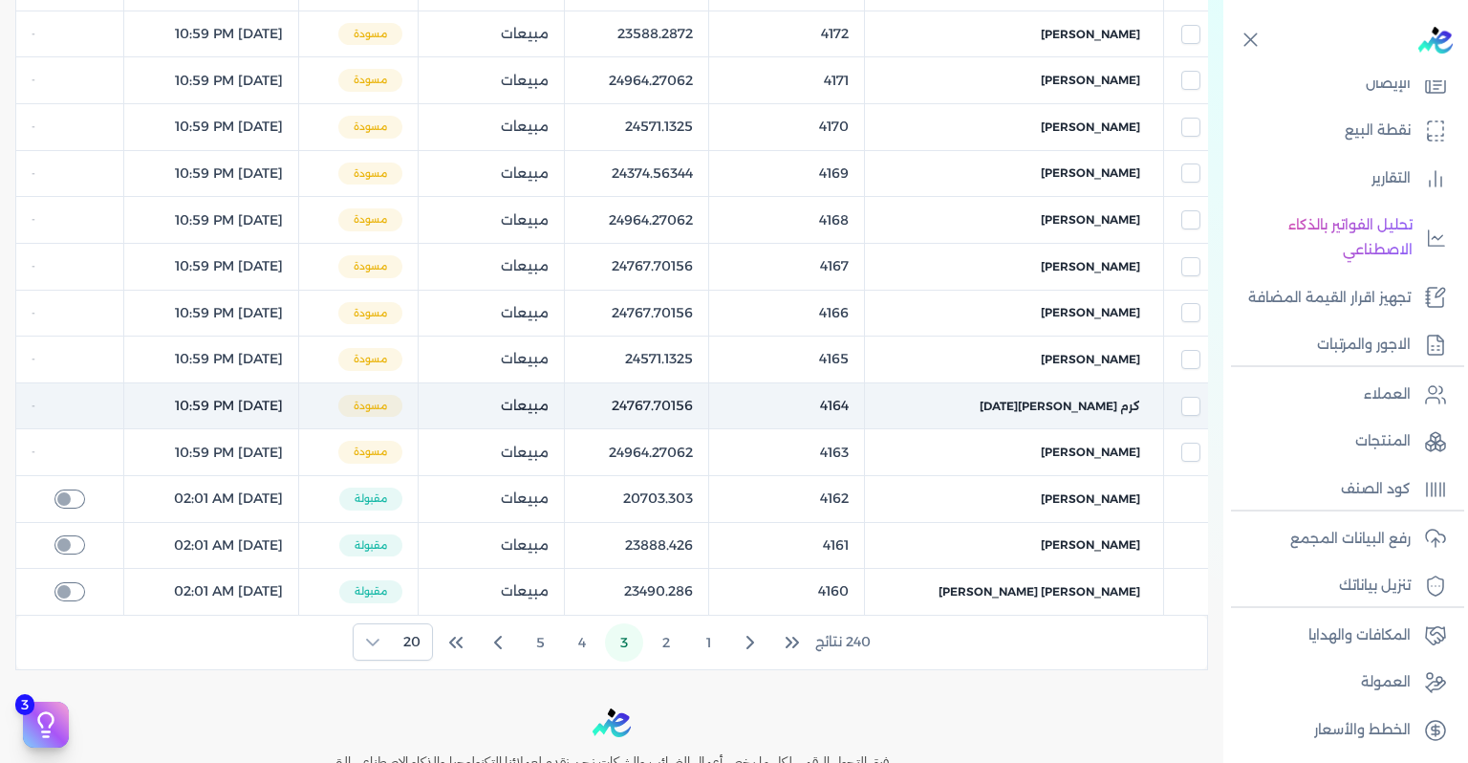
scroll to position [0, 0]
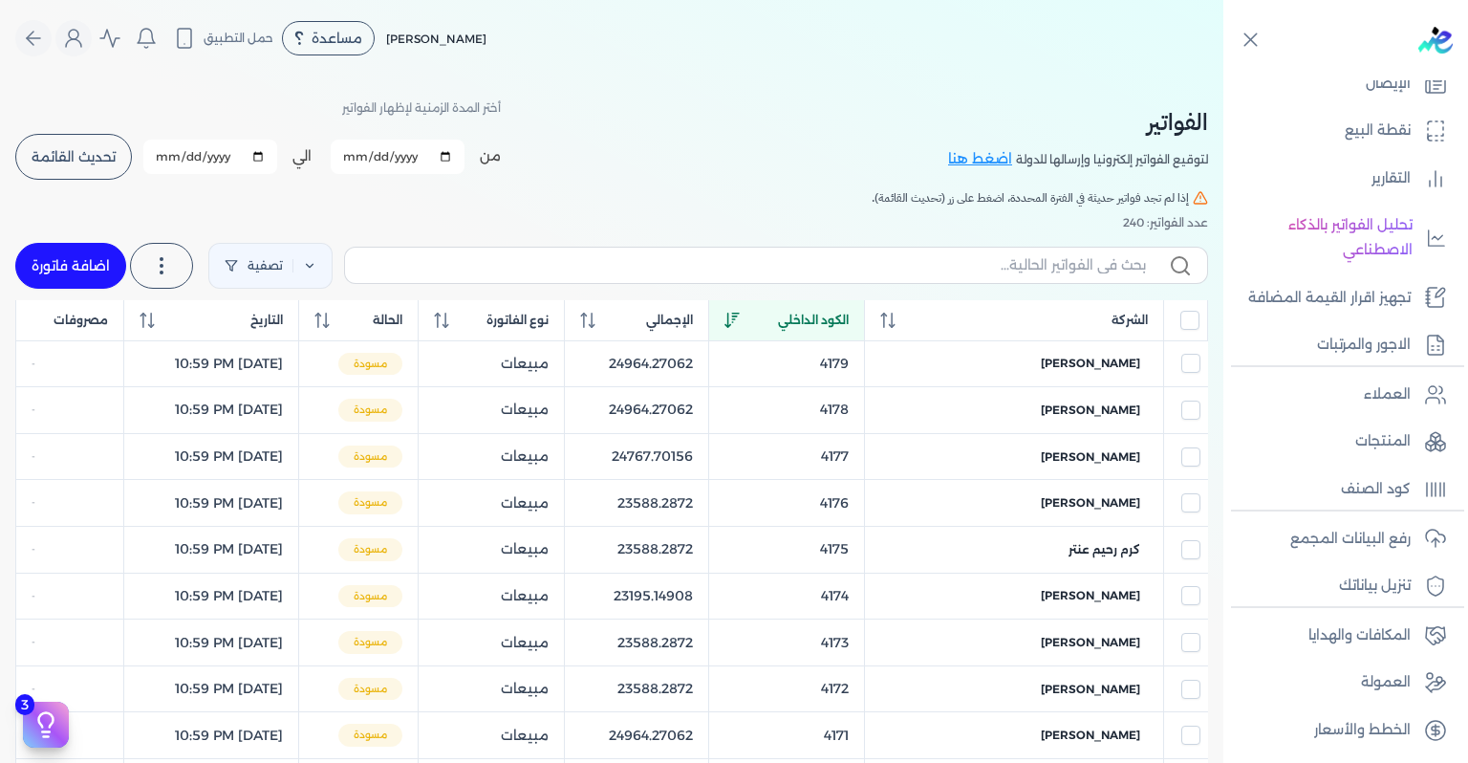
click at [76, 128] on div "أختر المدة الزمنية لإظهار الفواتير من [DATE] الي [DATE] برجاء تحديد فتره زمنيه …" at bounding box center [257, 139] width 485 height 86
click at [57, 159] on span "تحديث القائمة" at bounding box center [74, 156] width 84 height 13
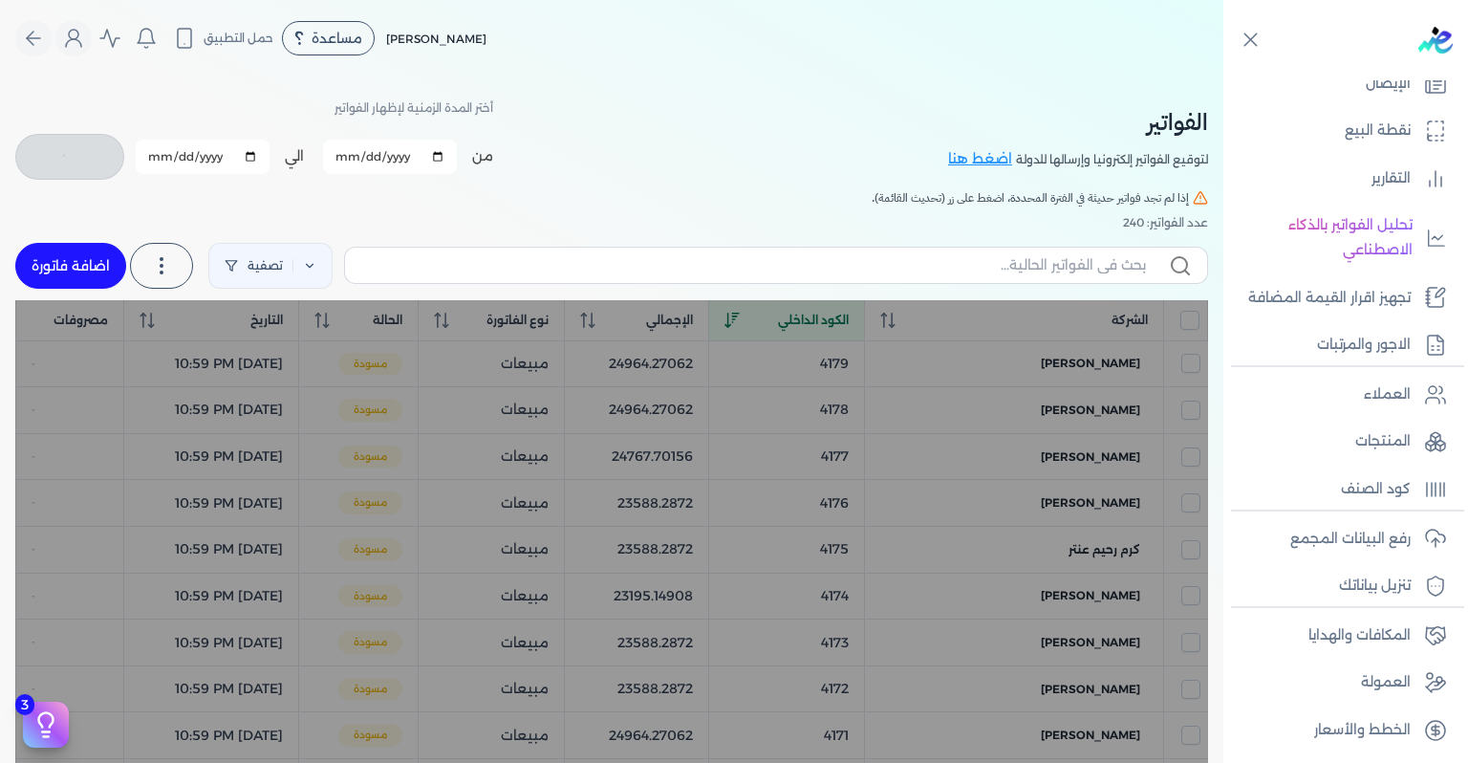
checkbox input "false"
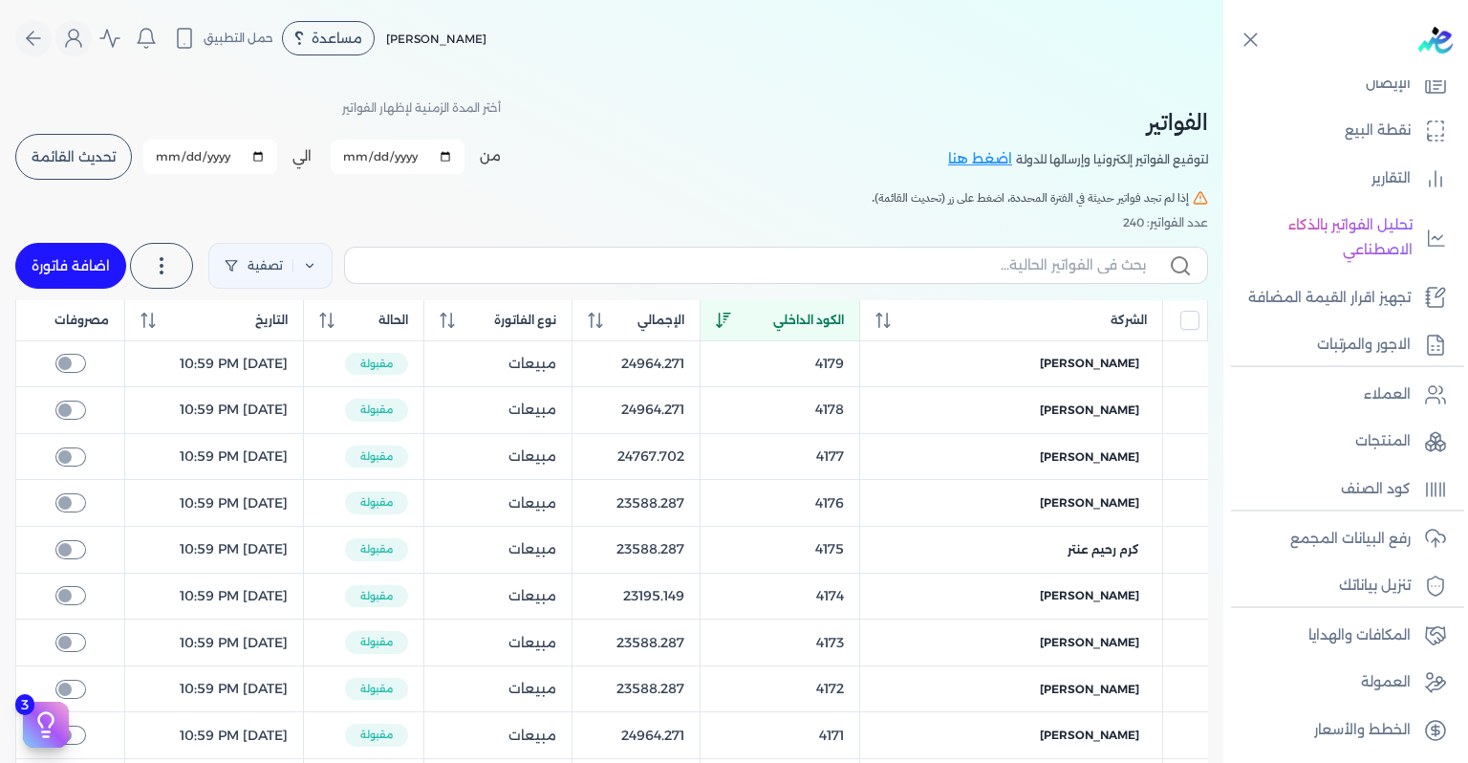
click at [844, 318] on span "الكود الداخلي" at bounding box center [808, 320] width 71 height 17
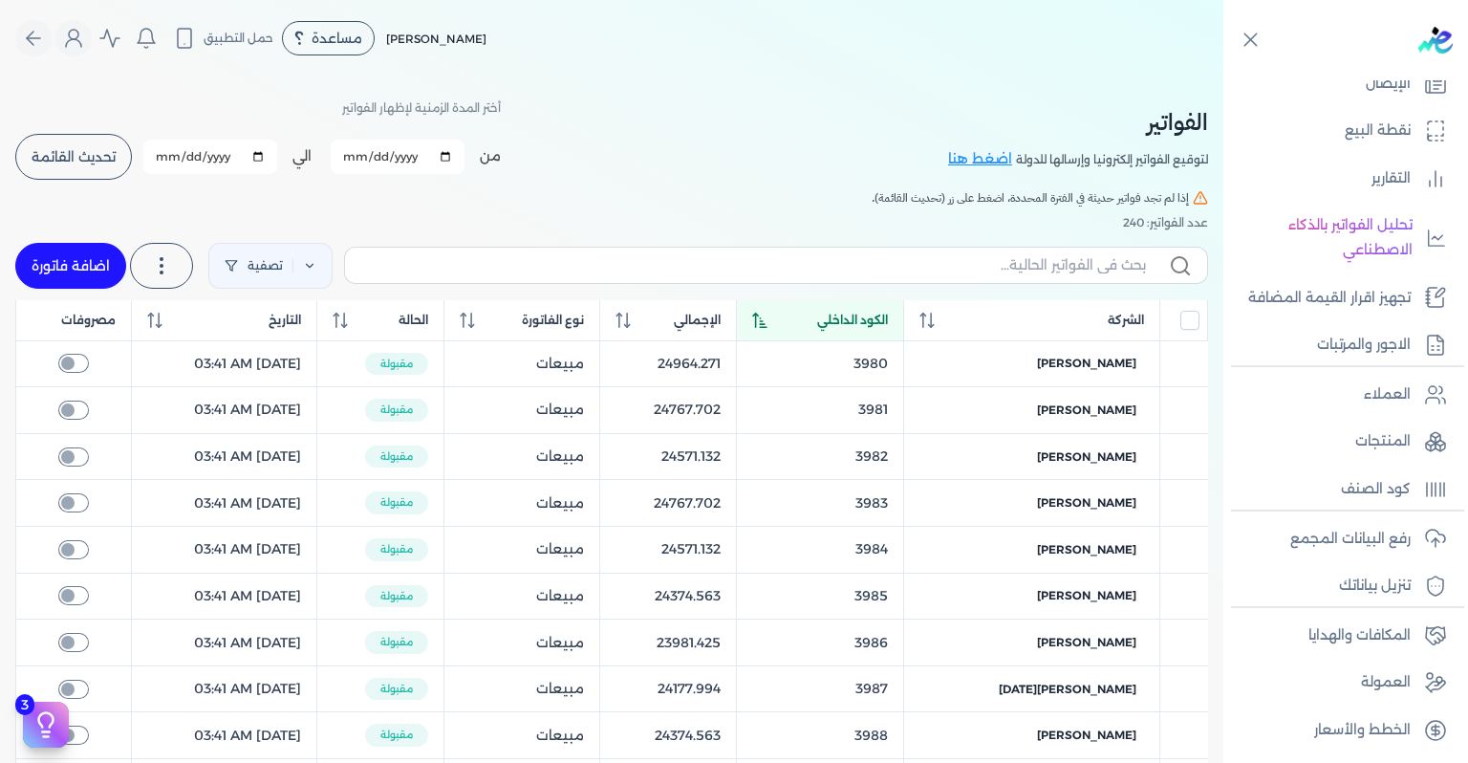
click at [888, 318] on span "الكود الداخلي" at bounding box center [852, 320] width 71 height 17
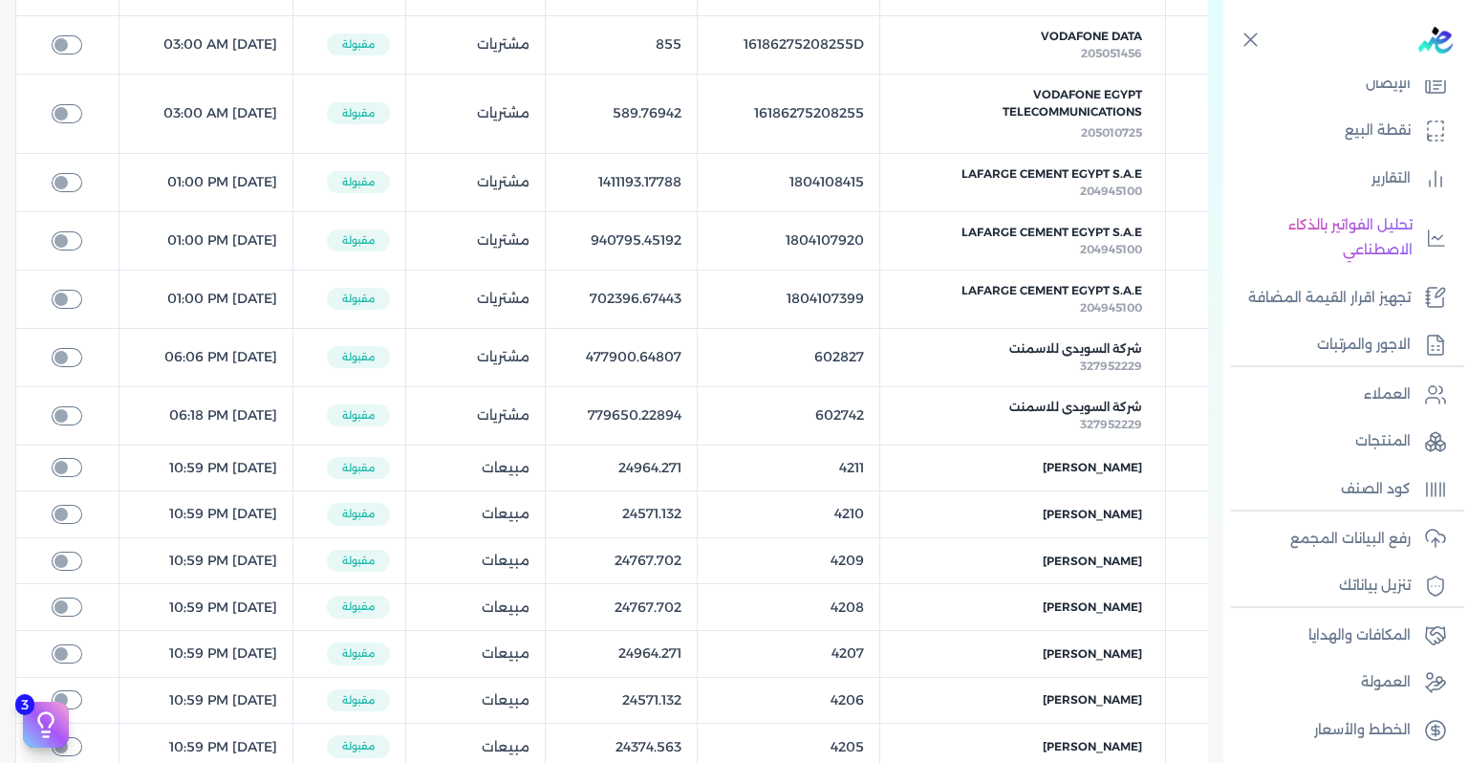
scroll to position [573, 0]
